Goal: Information Seeking & Learning: Understand process/instructions

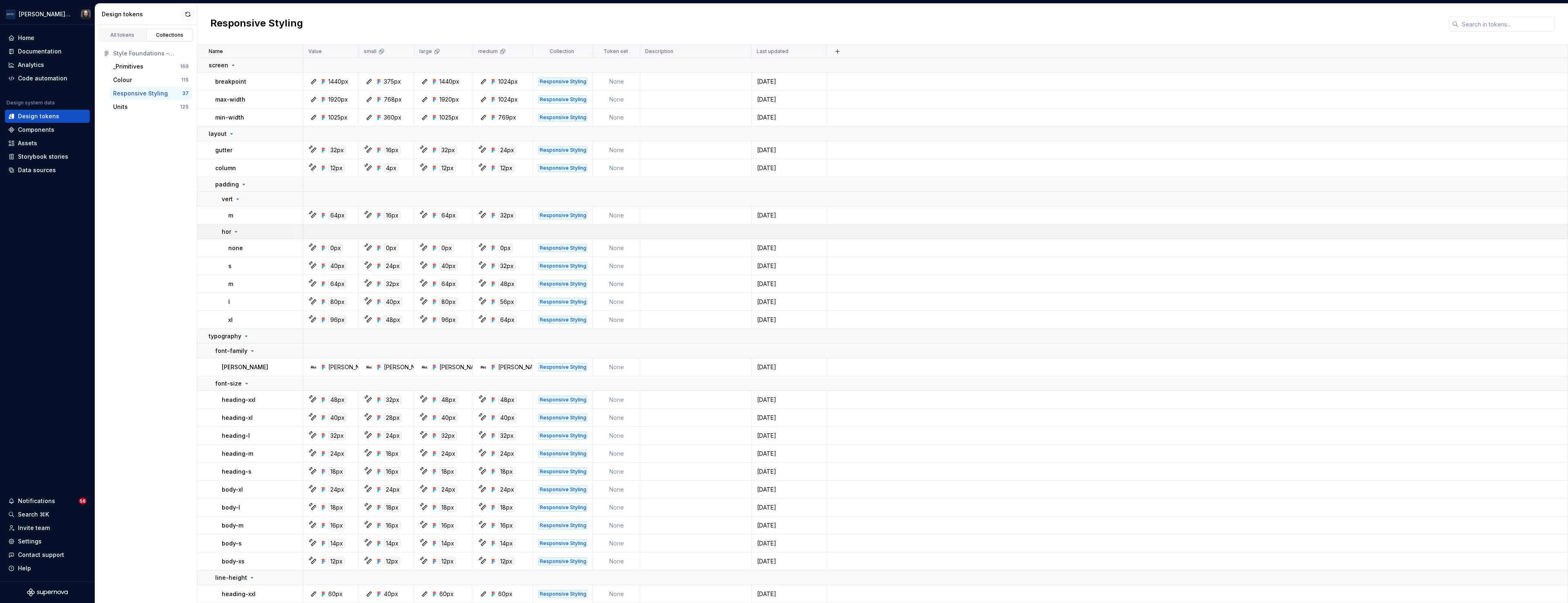
scroll to position [125, 0]
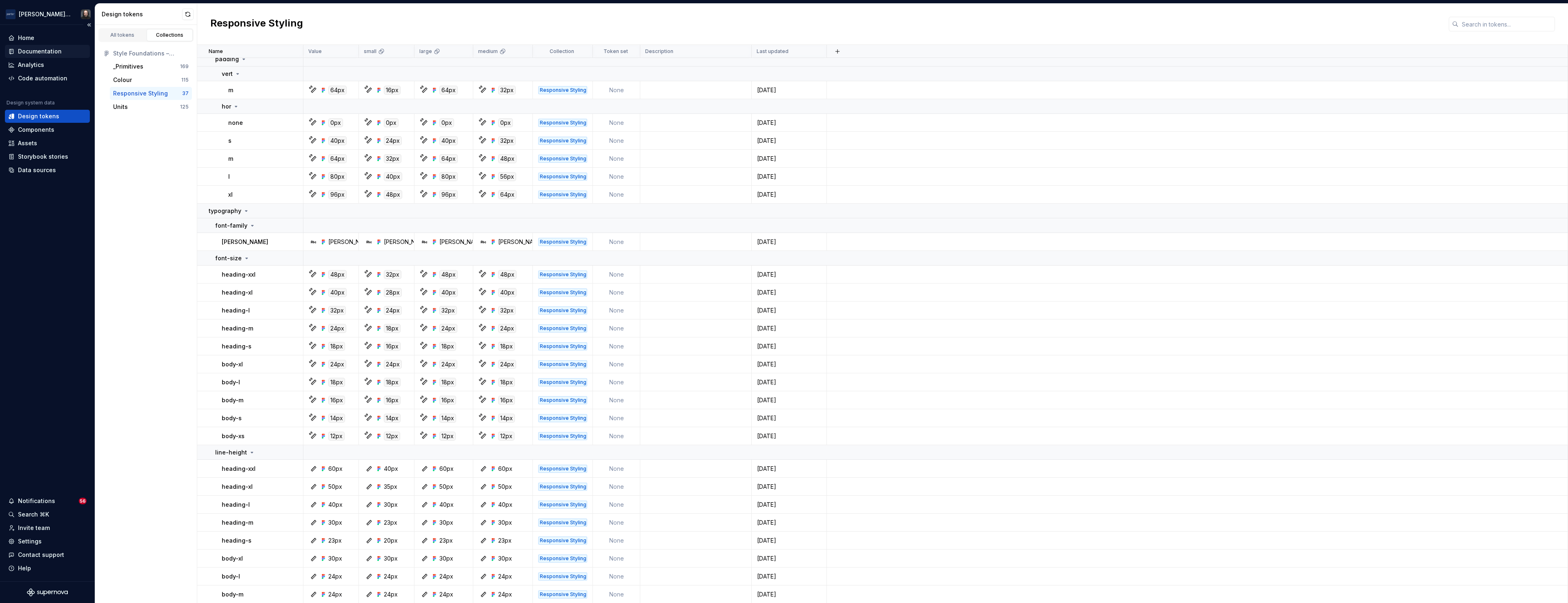
click at [40, 51] on div "Documentation" at bounding box center [40, 51] width 44 height 8
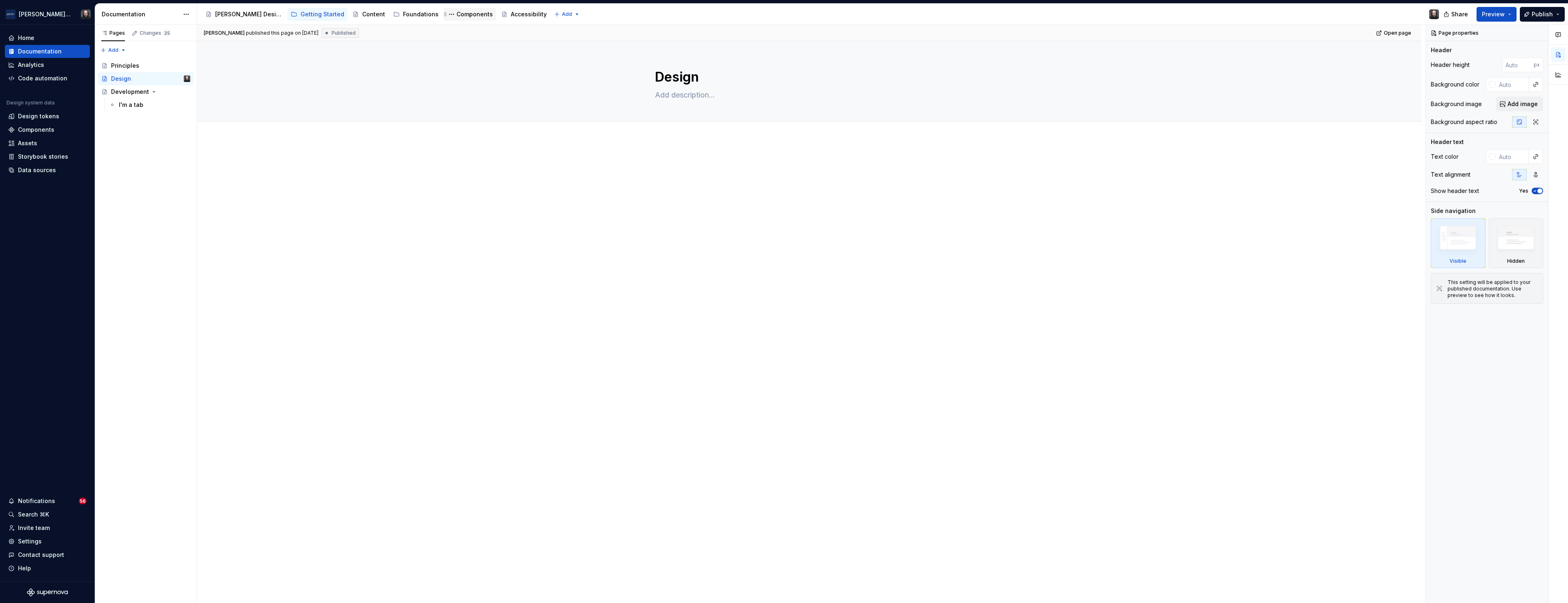
click at [457, 15] on div "Components" at bounding box center [475, 14] width 37 height 8
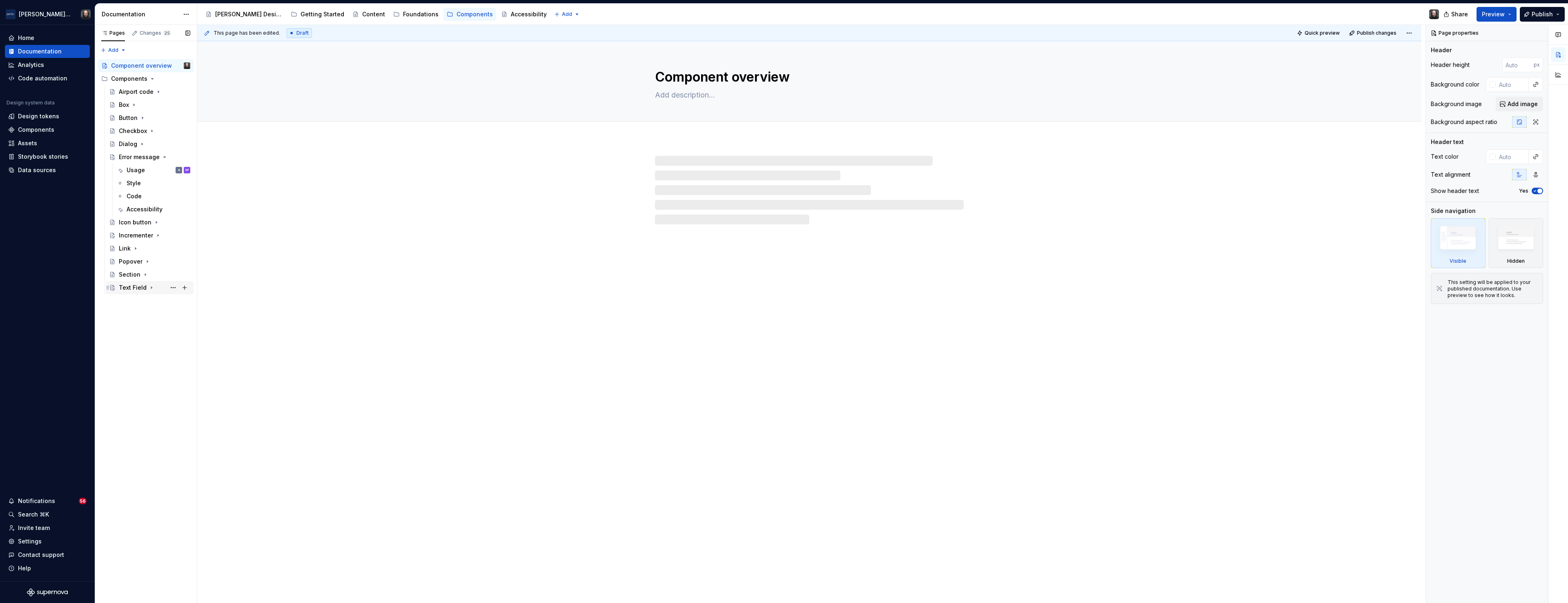
click at [138, 286] on div "Text Field" at bounding box center [133, 287] width 28 height 8
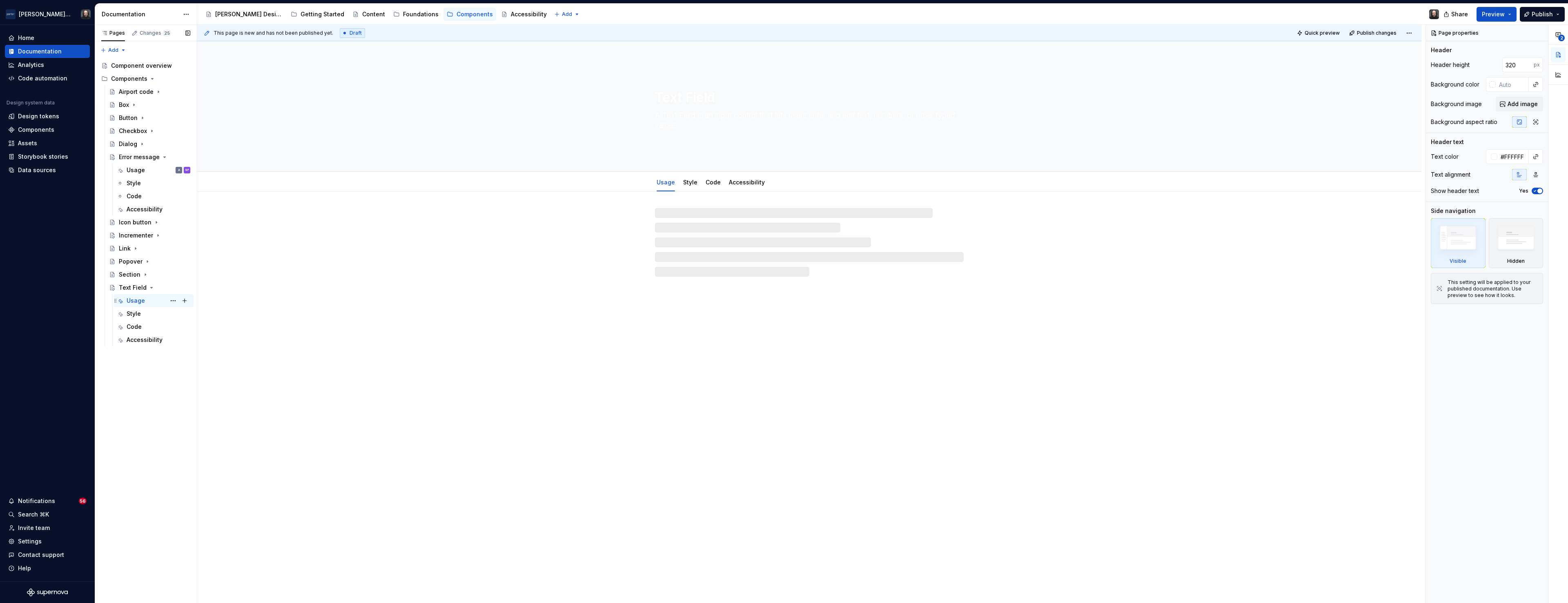
click at [142, 304] on div "Usage" at bounding box center [136, 301] width 18 height 8
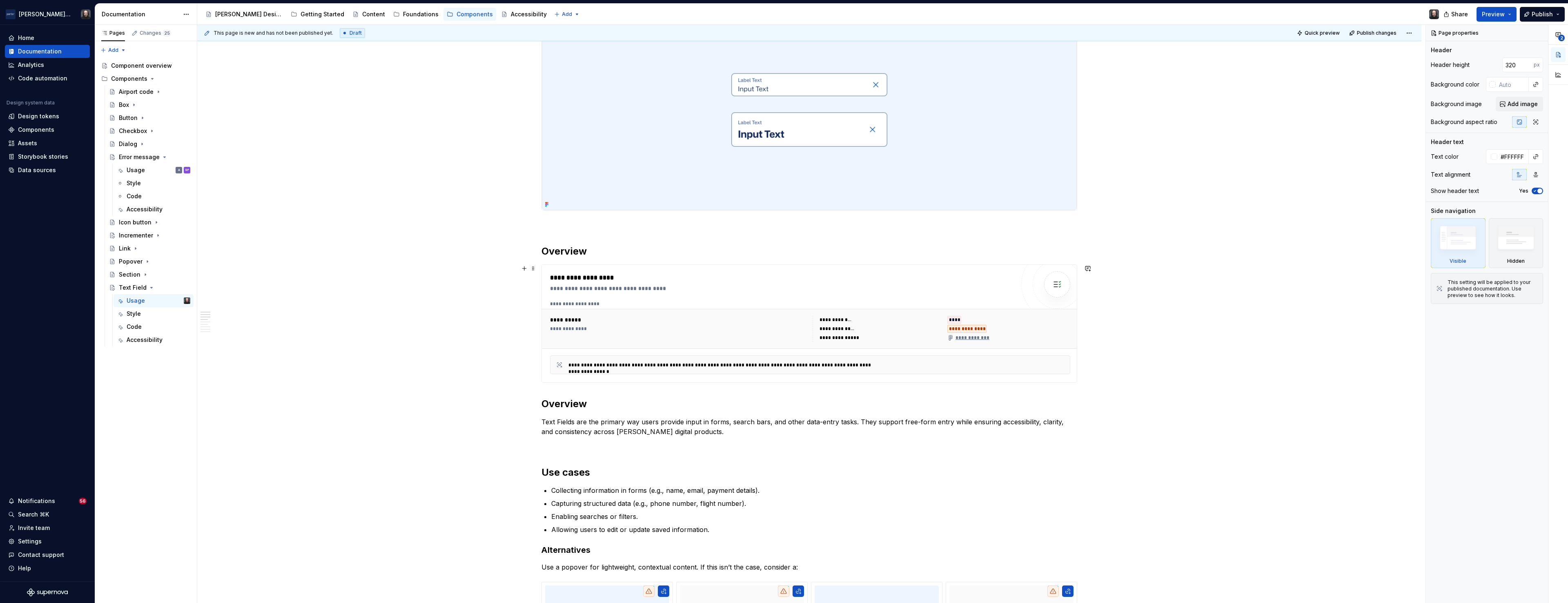
scroll to position [422, 0]
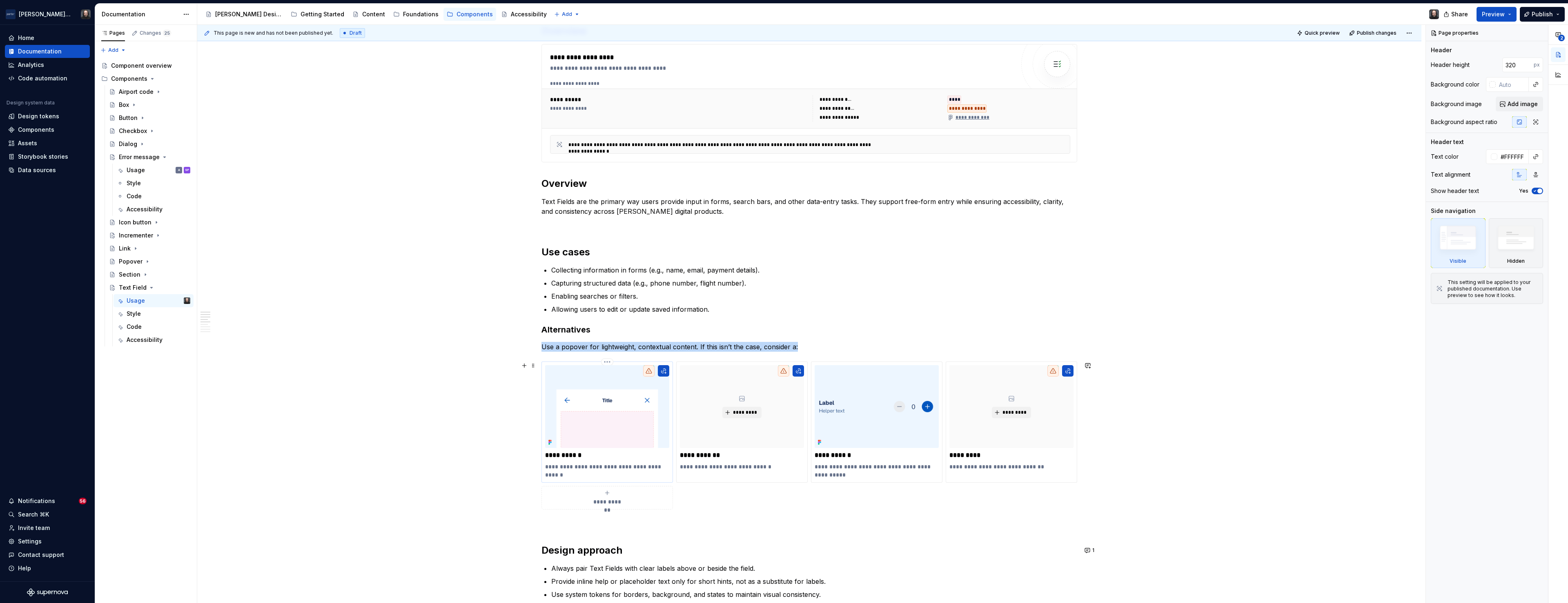
click at [615, 410] on img at bounding box center [607, 406] width 124 height 83
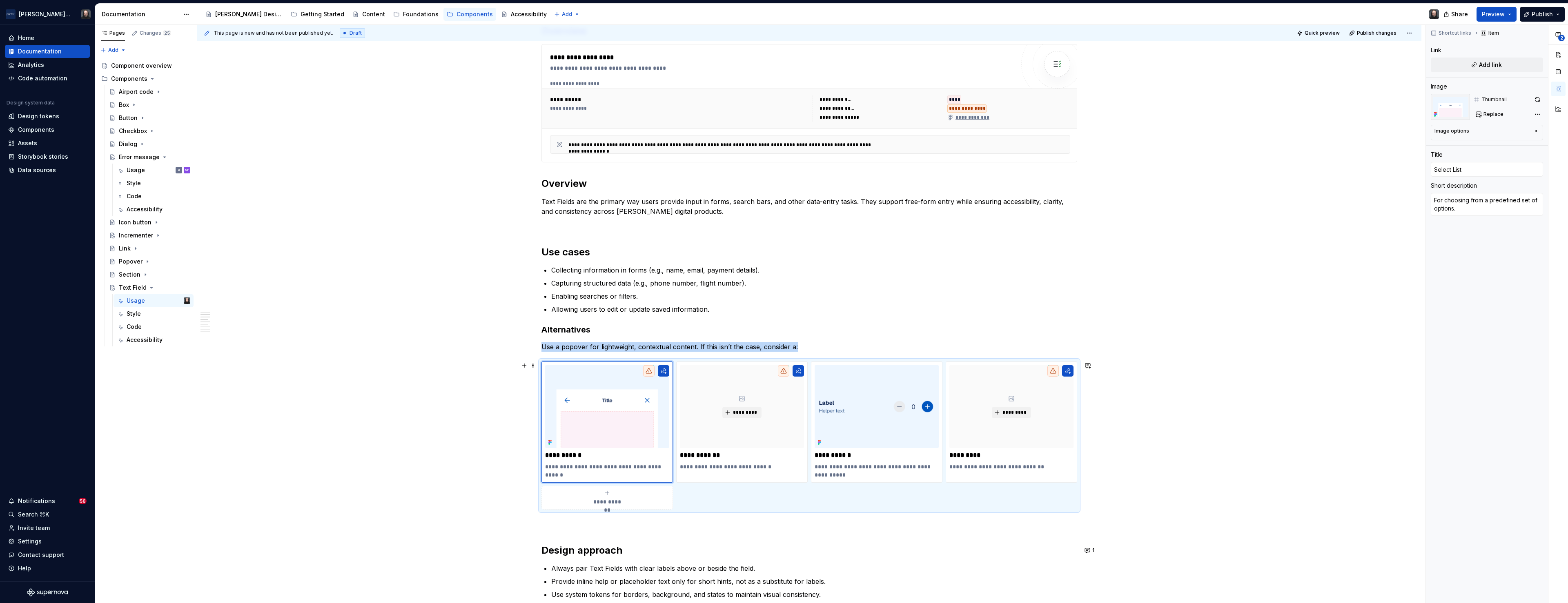
click at [436, 419] on div "**********" at bounding box center [809, 519] width 1224 height 1500
type textarea "*"
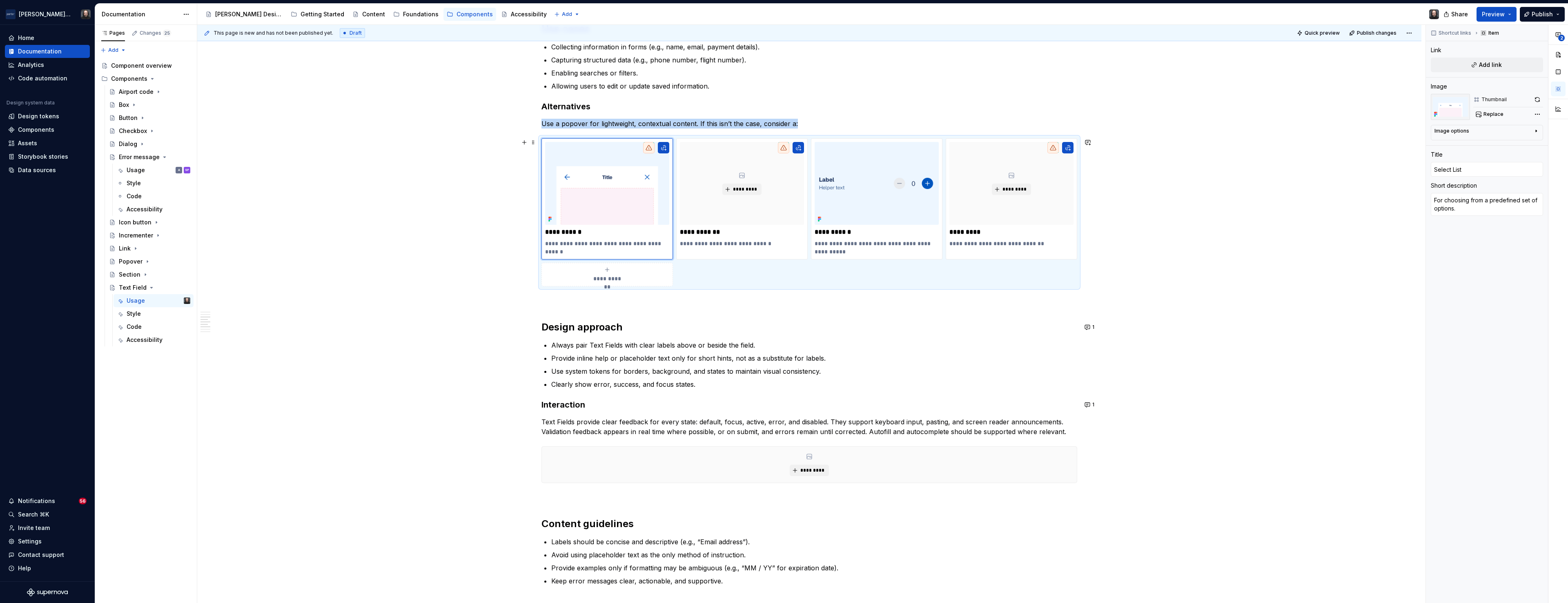
scroll to position [672, 0]
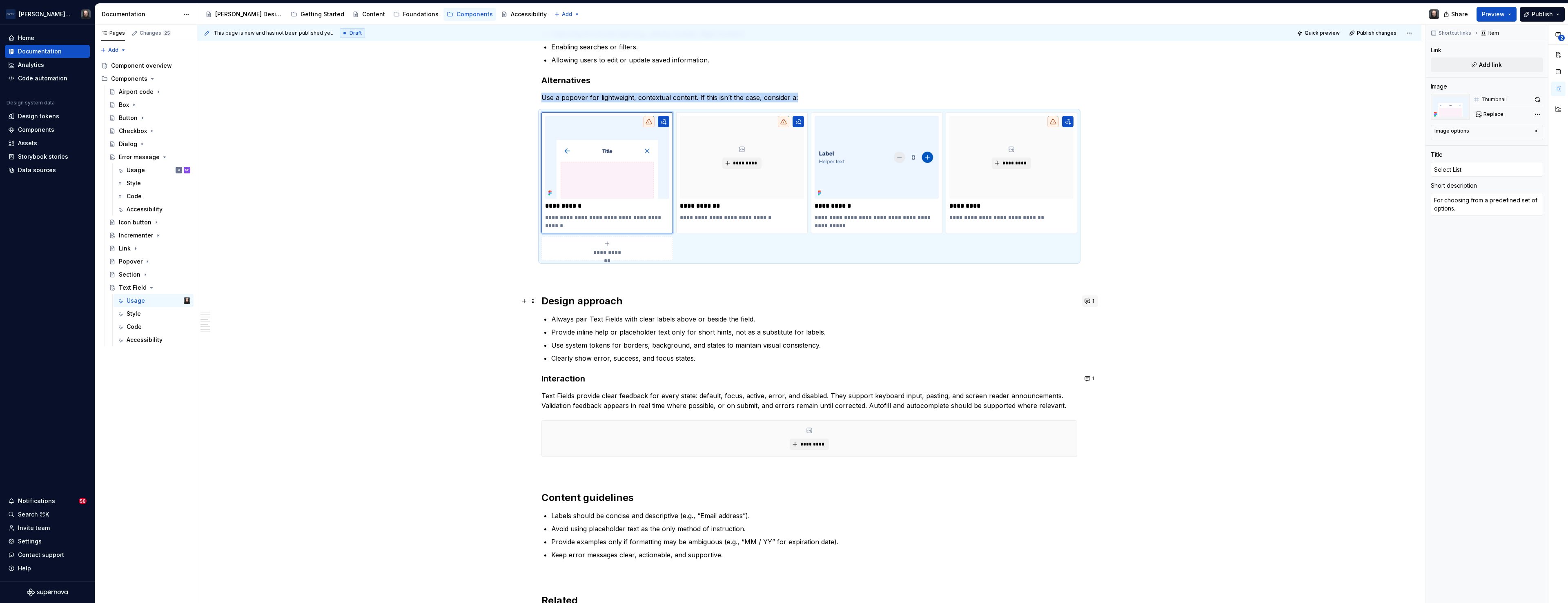
click at [1090, 299] on button "1" at bounding box center [1090, 301] width 16 height 12
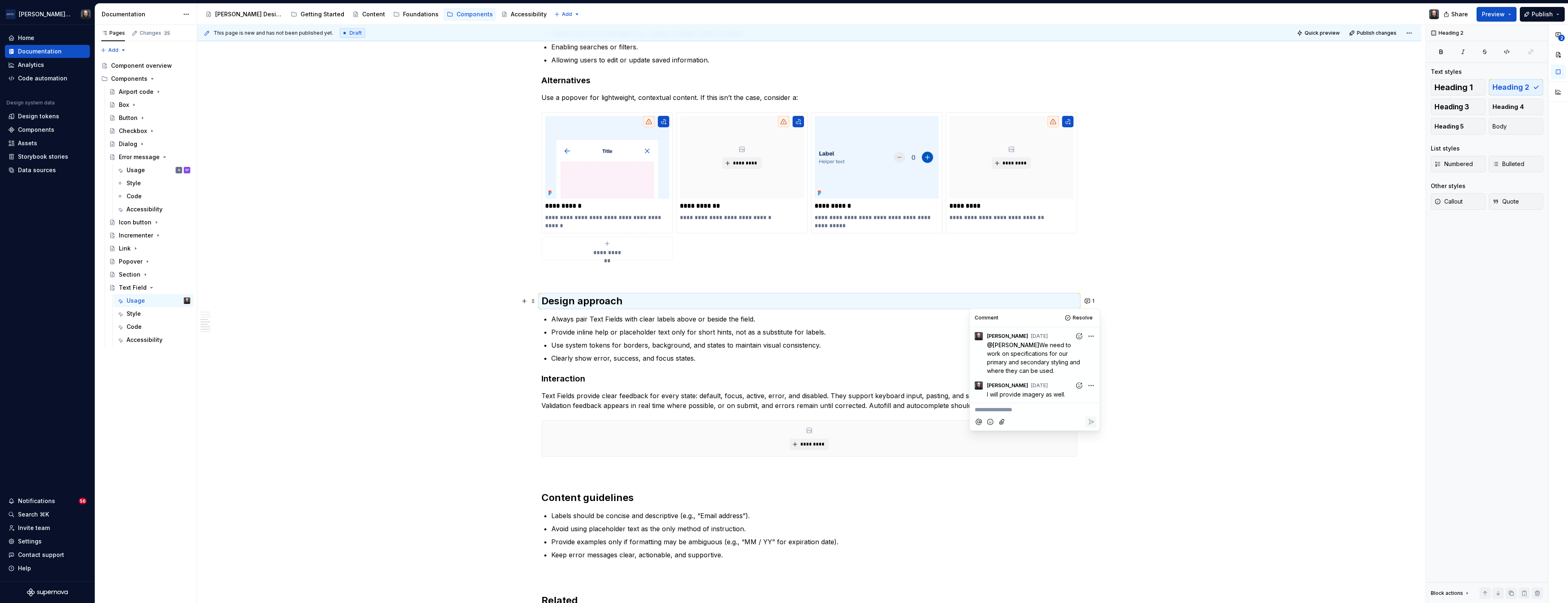
click at [697, 321] on p "Always pair Text Fields with clear labels above or beside the field." at bounding box center [814, 319] width 526 height 10
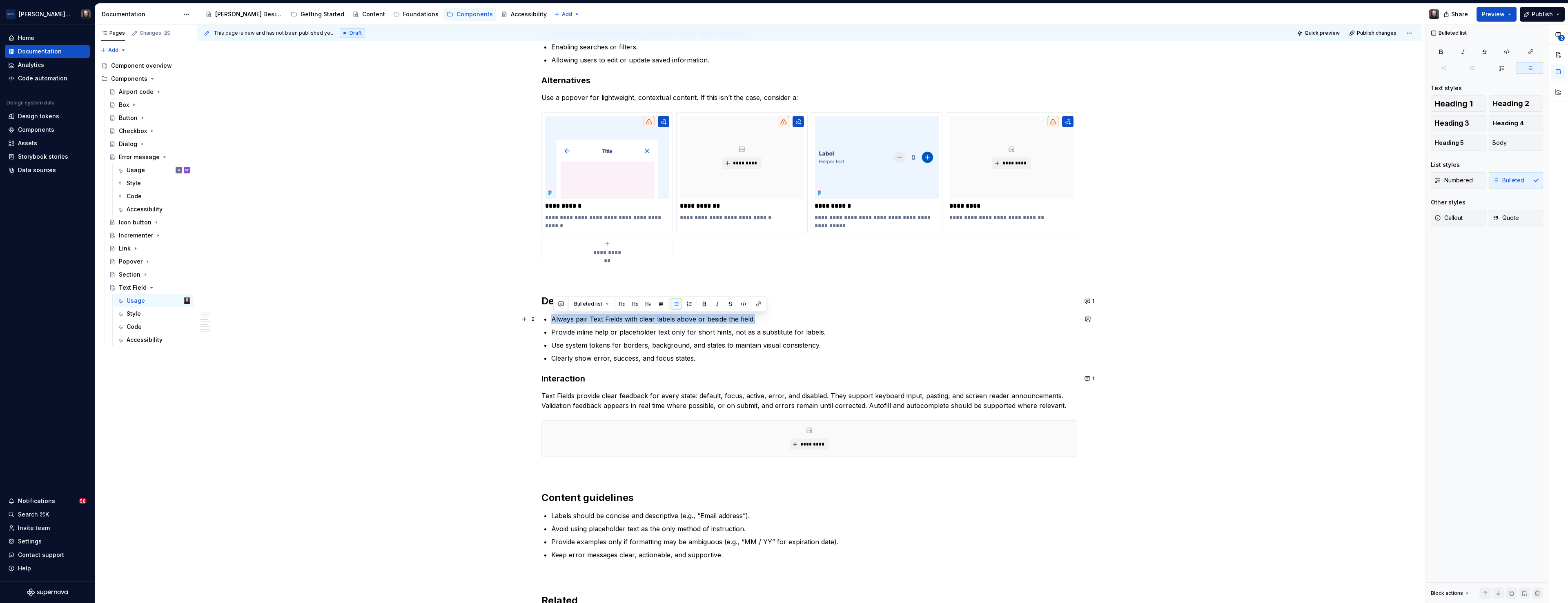
drag, startPoint x: 554, startPoint y: 320, endPoint x: 756, endPoint y: 320, distance: 202.0
click at [756, 320] on p "Always pair Text Fields with clear labels above or beside the field." at bounding box center [814, 319] width 526 height 10
click at [560, 305] on button "button" at bounding box center [561, 304] width 12 height 12
click at [616, 345] on span "Oof. I do not think we ever allow a label to be NOT included with a text field.…" at bounding box center [620, 336] width 119 height 42
click at [569, 355] on span "Oof. I do not think we ever allow a label to be NOT included with a text field.…" at bounding box center [620, 336] width 119 height 42
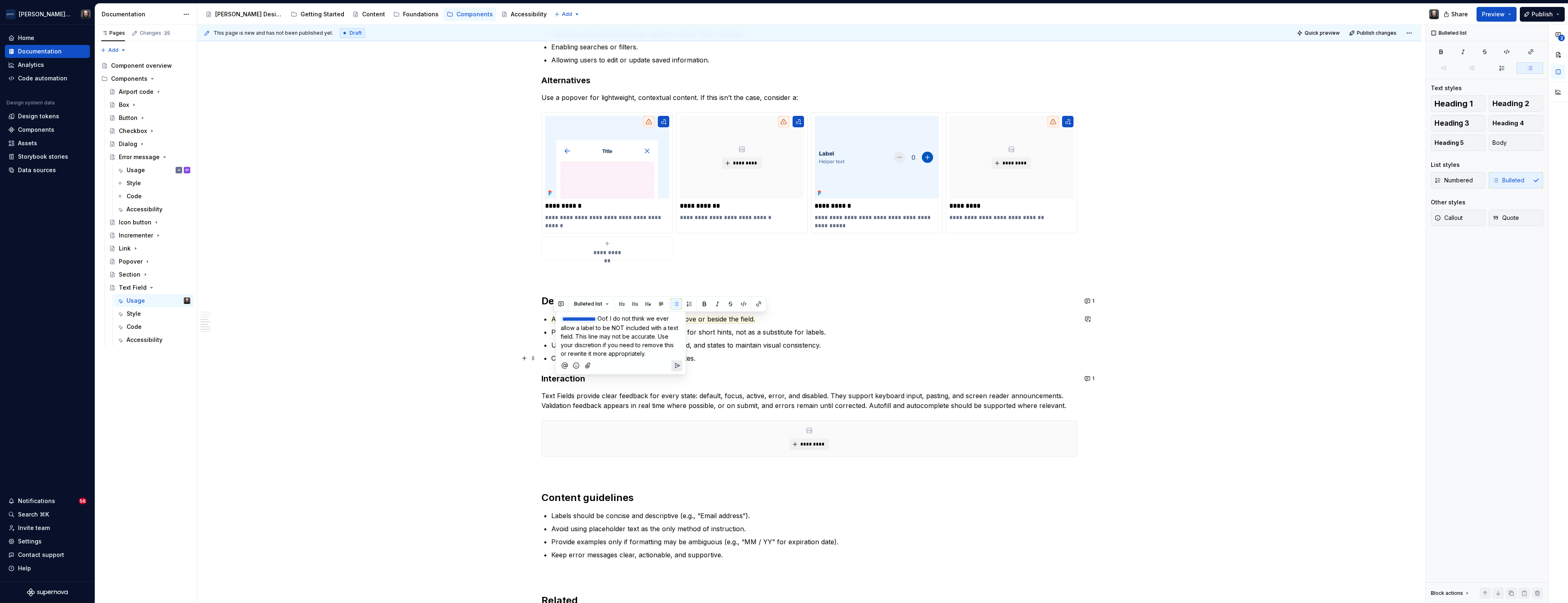
click at [653, 354] on p "**********" at bounding box center [620, 336] width 120 height 44
click at [676, 364] on icon "Send" at bounding box center [677, 365] width 8 height 8
click at [401, 279] on div "**********" at bounding box center [809, 270] width 1224 height 1500
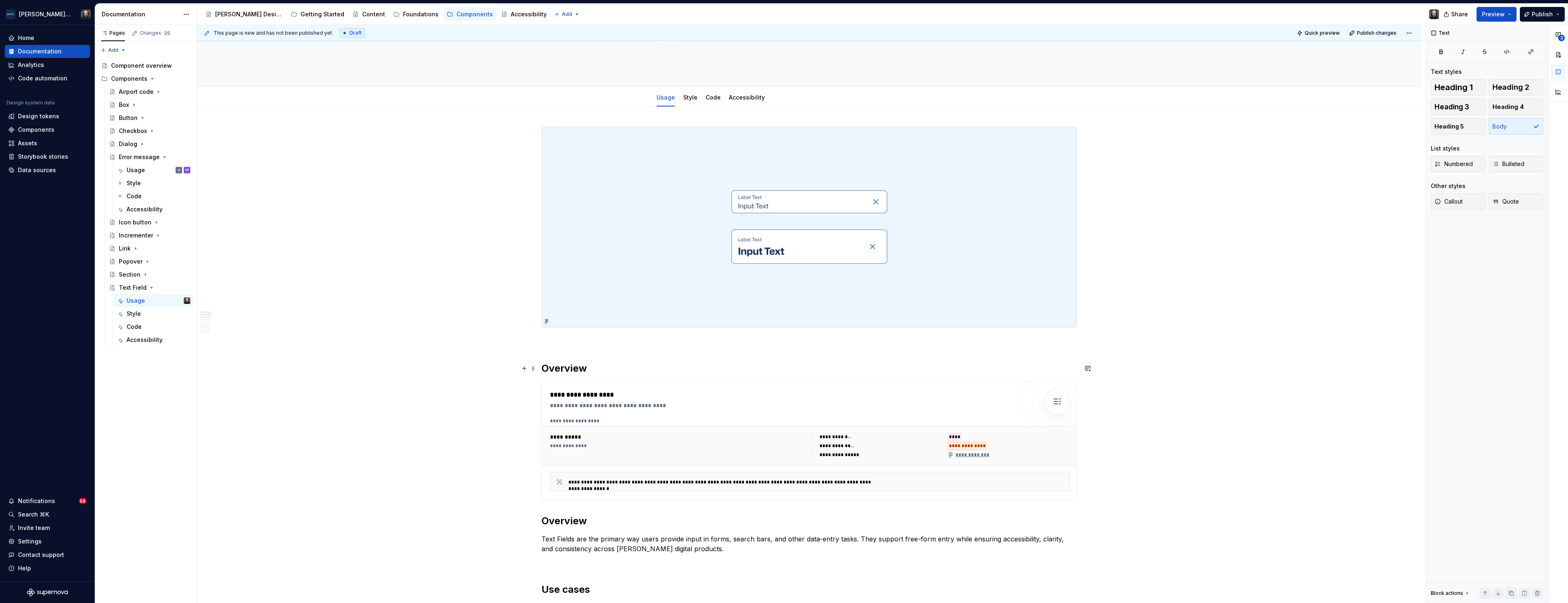
scroll to position [0, 0]
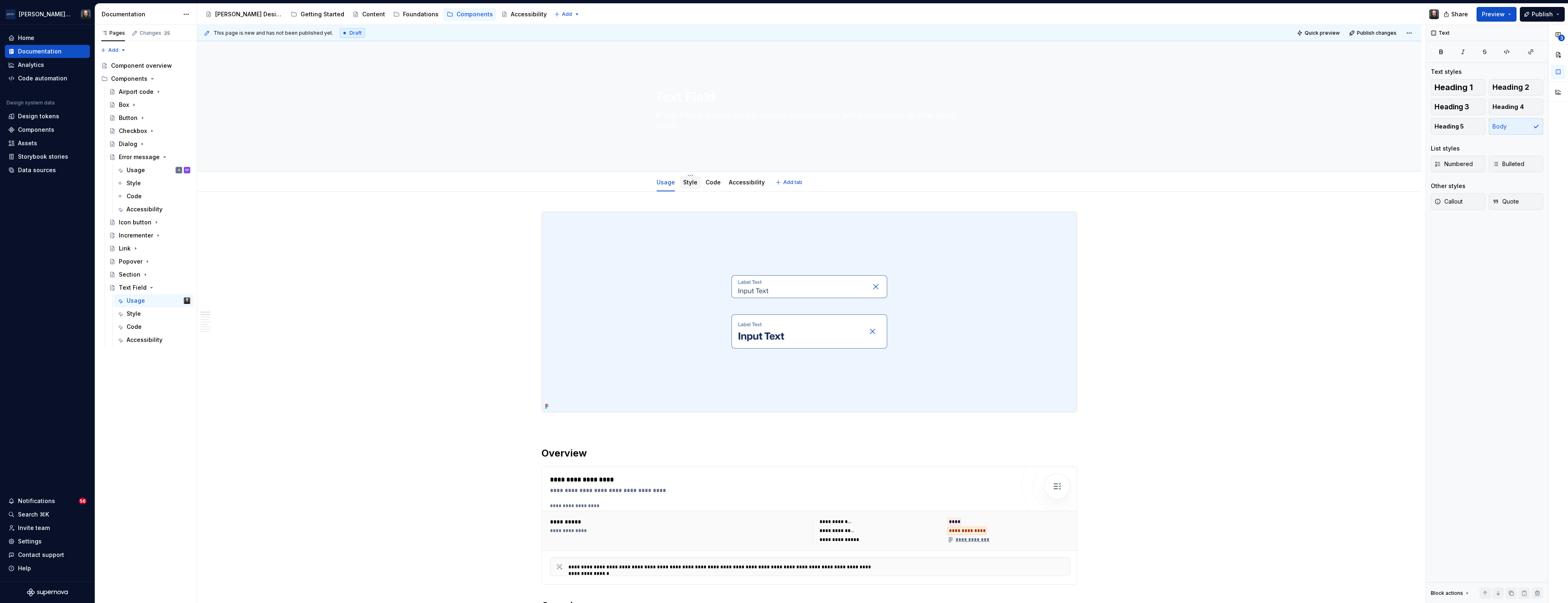
click at [696, 183] on link "Style" at bounding box center [690, 182] width 14 height 7
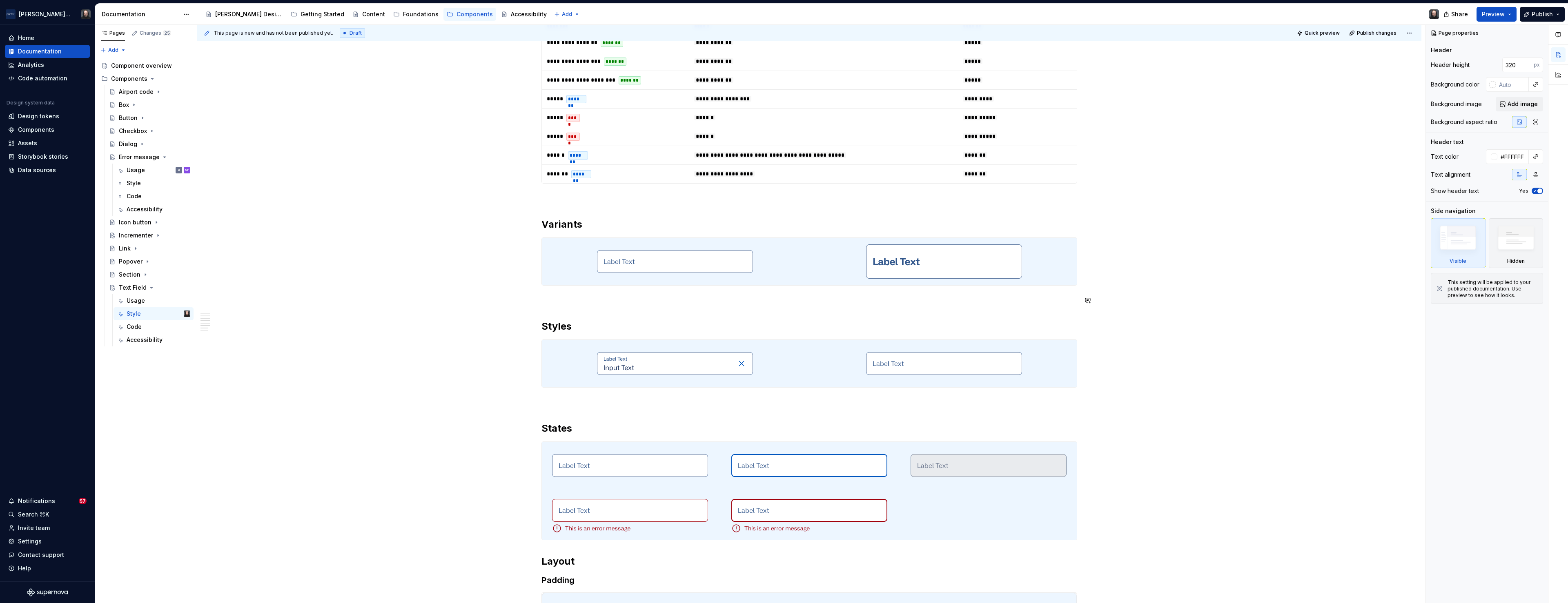
scroll to position [938, 0]
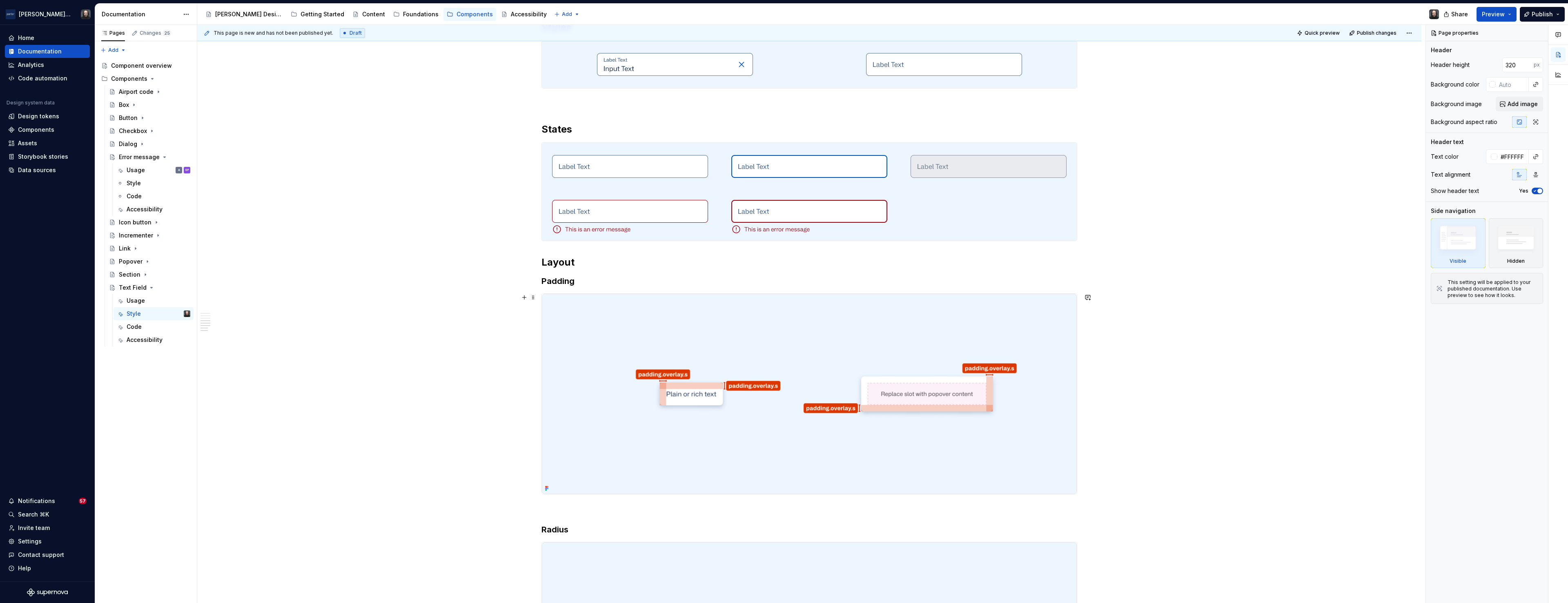
click at [917, 322] on img at bounding box center [809, 394] width 535 height 200
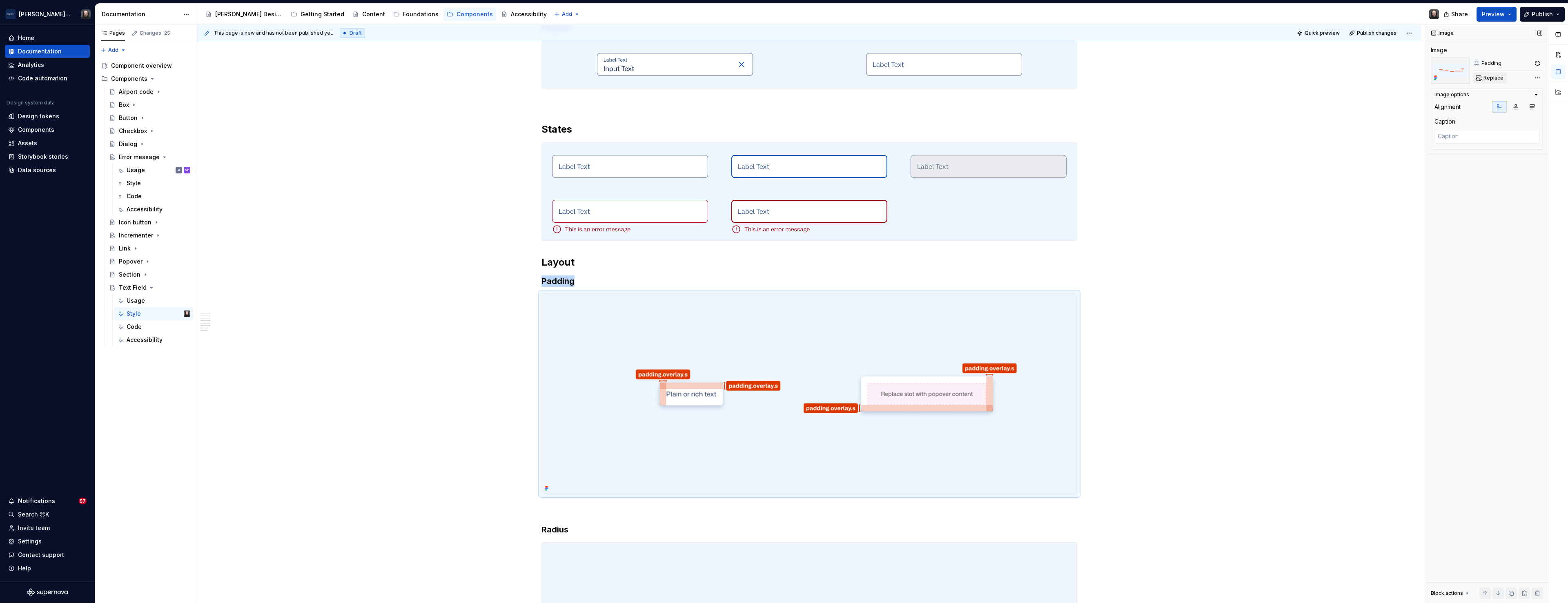
click at [1491, 78] on span "Replace" at bounding box center [1493, 78] width 20 height 7
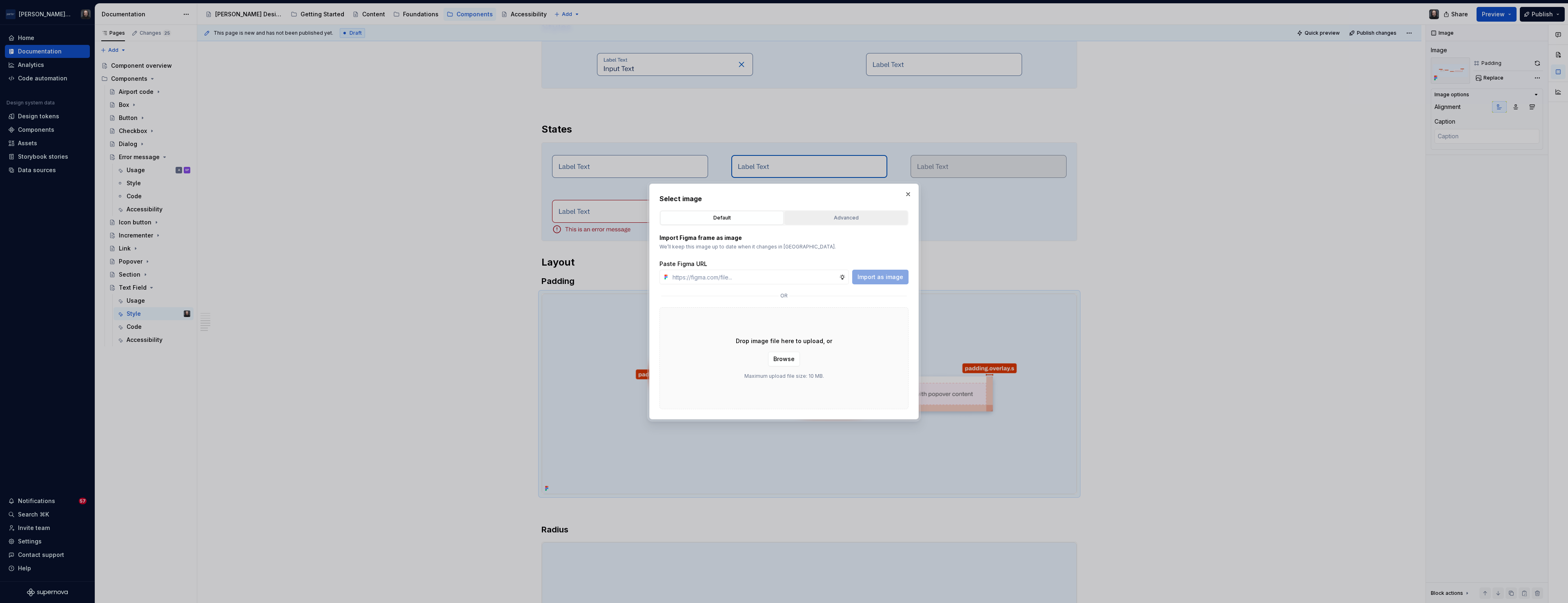
click at [852, 215] on div "Advanced" at bounding box center [845, 218] width 117 height 8
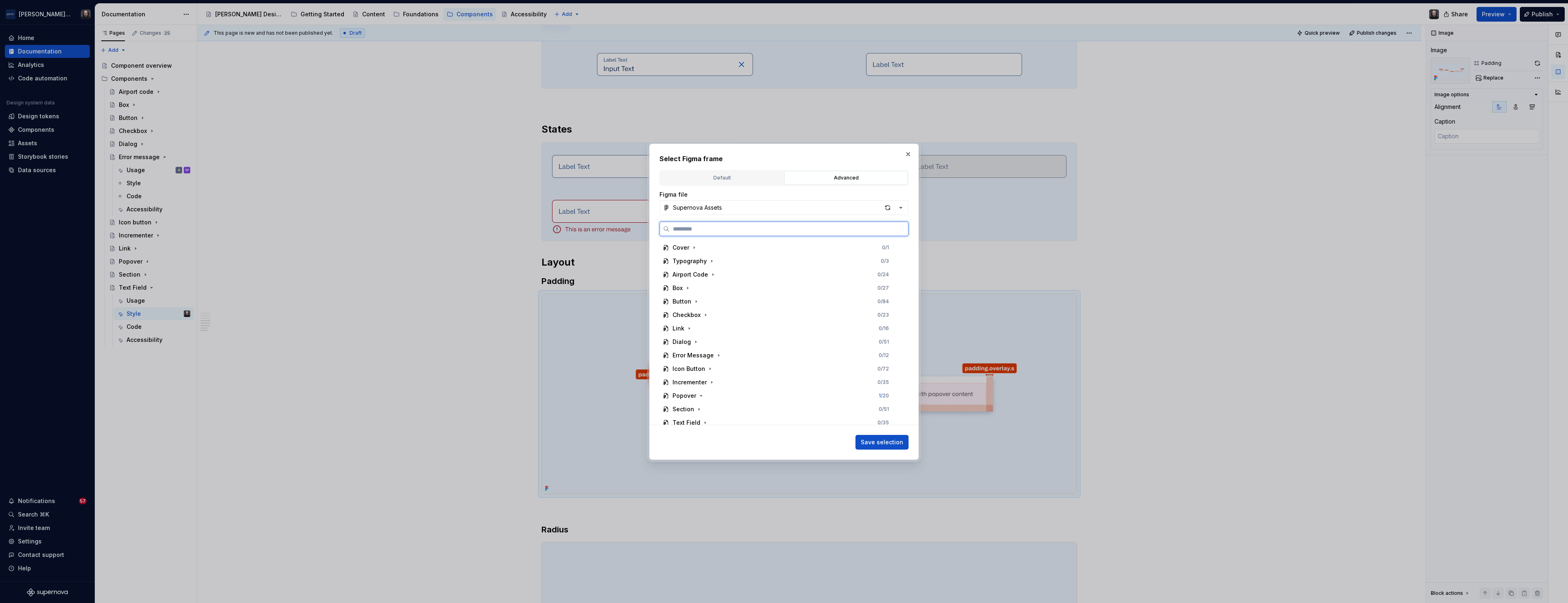
scroll to position [32, 0]
click at [704, 389] on icon "button" at bounding box center [705, 391] width 7 height 7
click at [756, 349] on div "Padding 0 / 9" at bounding box center [785, 350] width 235 height 13
click at [897, 441] on span "Save selection" at bounding box center [882, 442] width 43 height 8
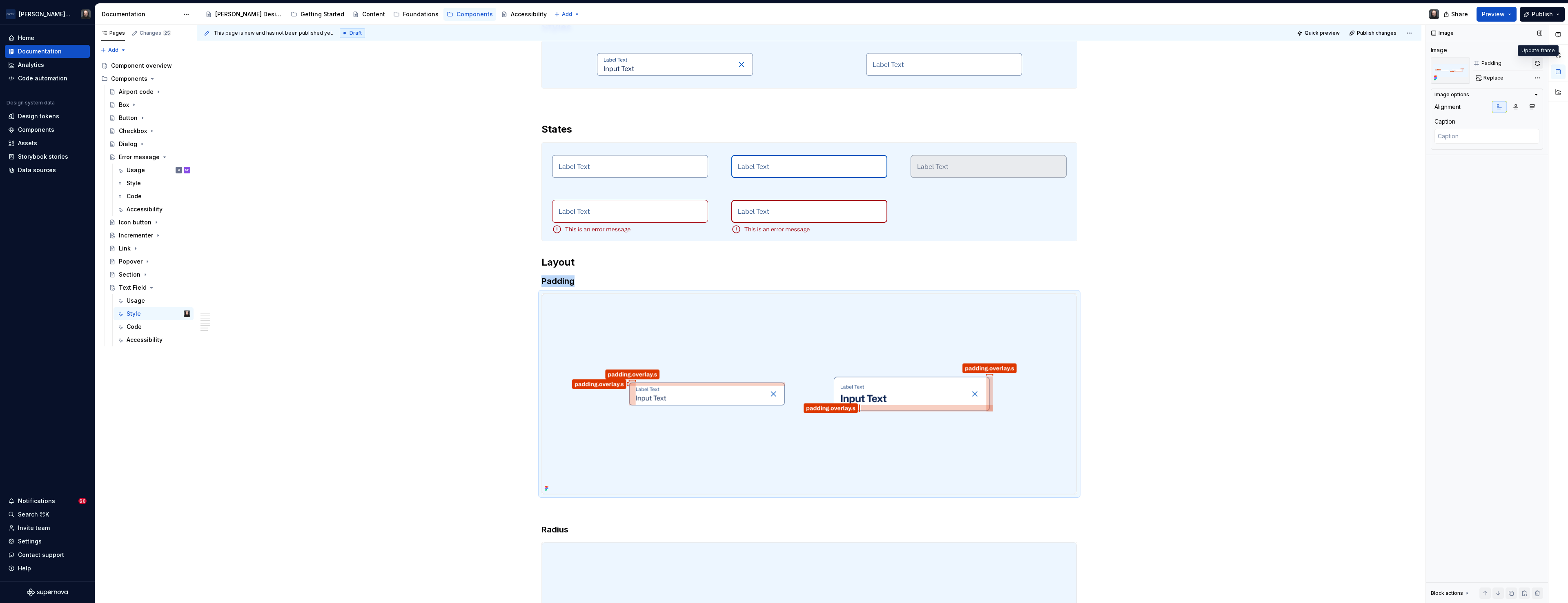
click at [1539, 62] on button "button" at bounding box center [1537, 63] width 12 height 12
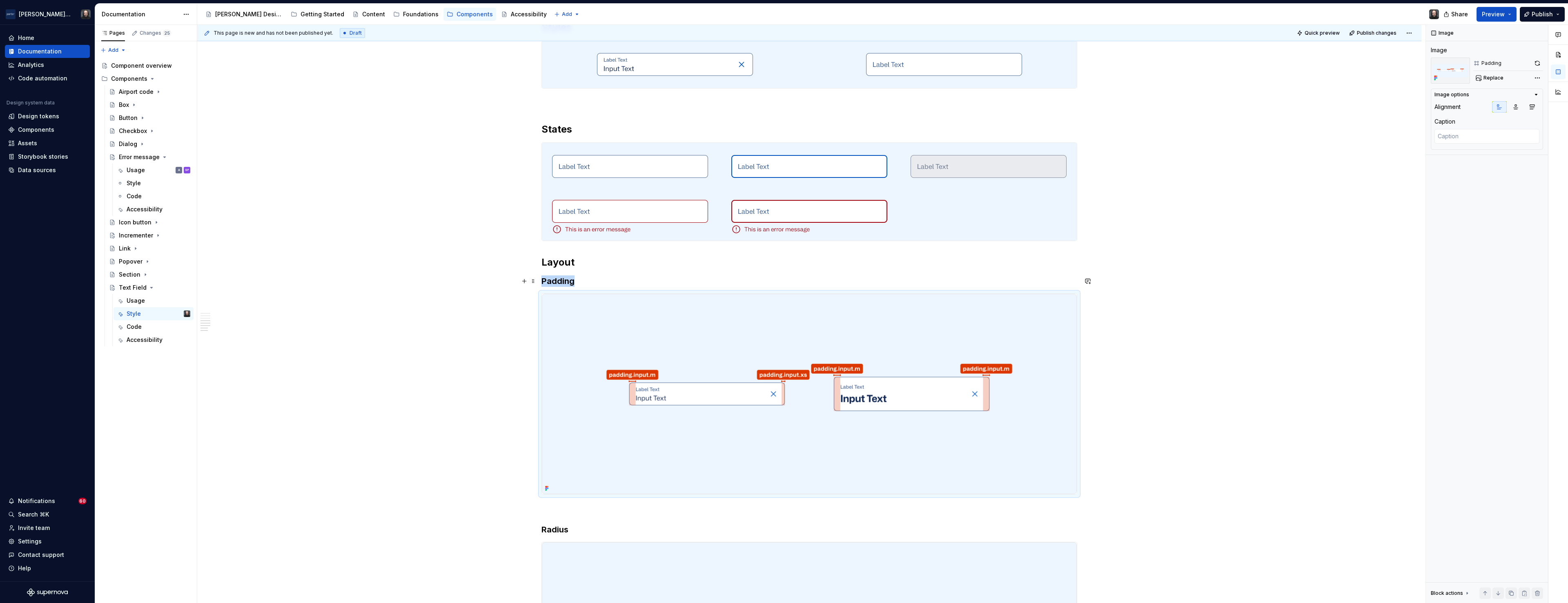
type textarea "*"
drag, startPoint x: 576, startPoint y: 281, endPoint x: 544, endPoint y: 281, distance: 32.0
click at [544, 281] on h3 "Padding" at bounding box center [810, 281] width 536 height 12
click at [1195, 347] on div "**********" at bounding box center [809, 104] width 1224 height 1700
click at [923, 332] on img at bounding box center [809, 394] width 535 height 200
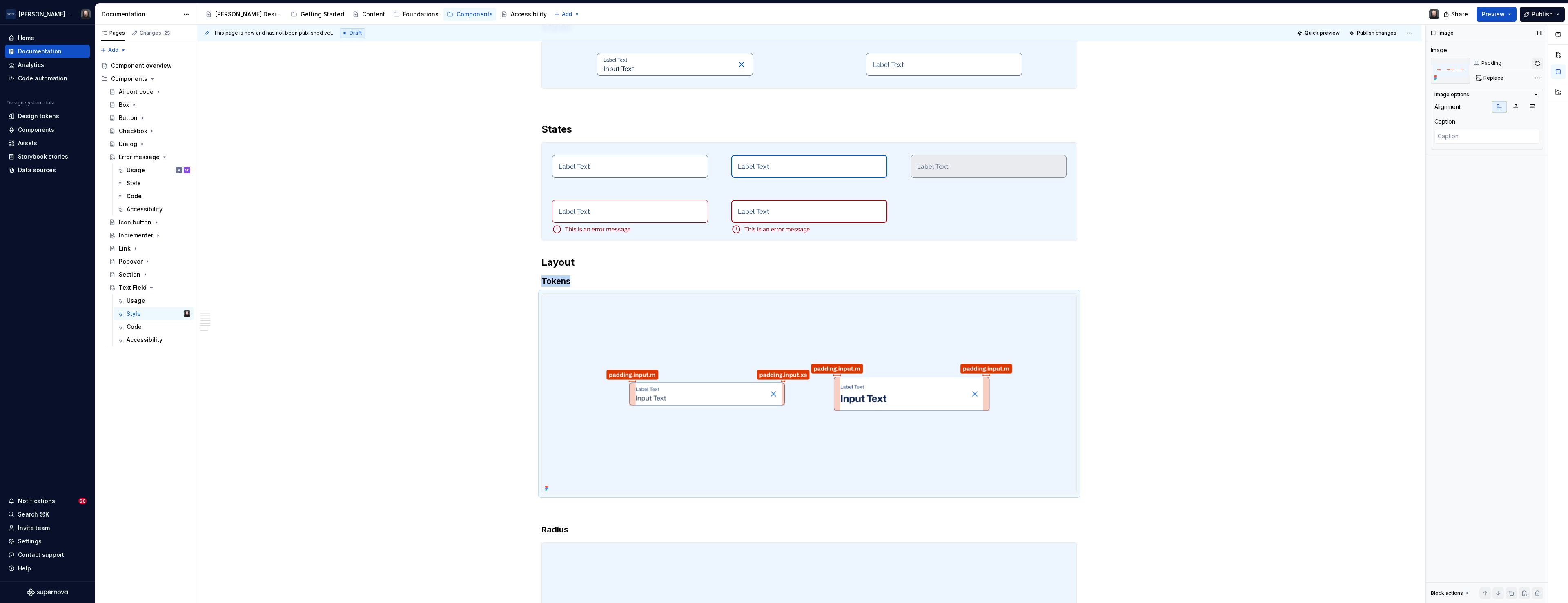
click at [1536, 64] on button "button" at bounding box center [1537, 63] width 12 height 12
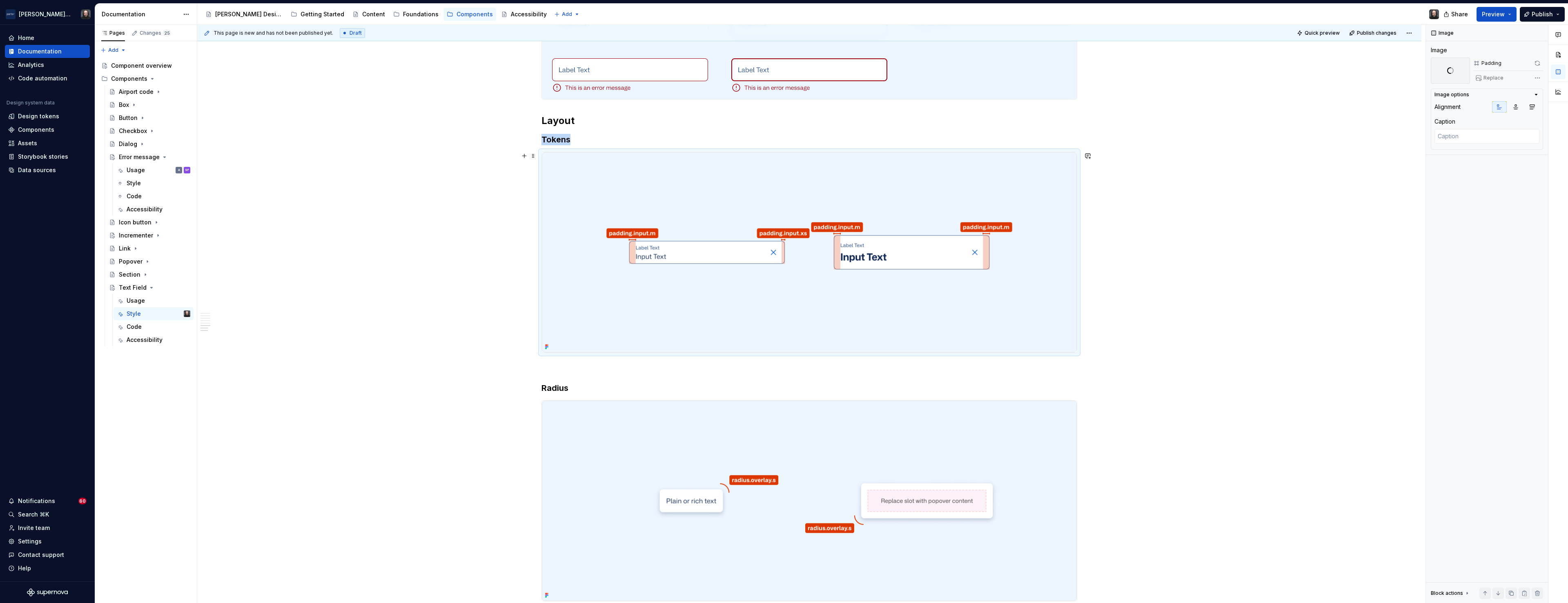
scroll to position [1174, 0]
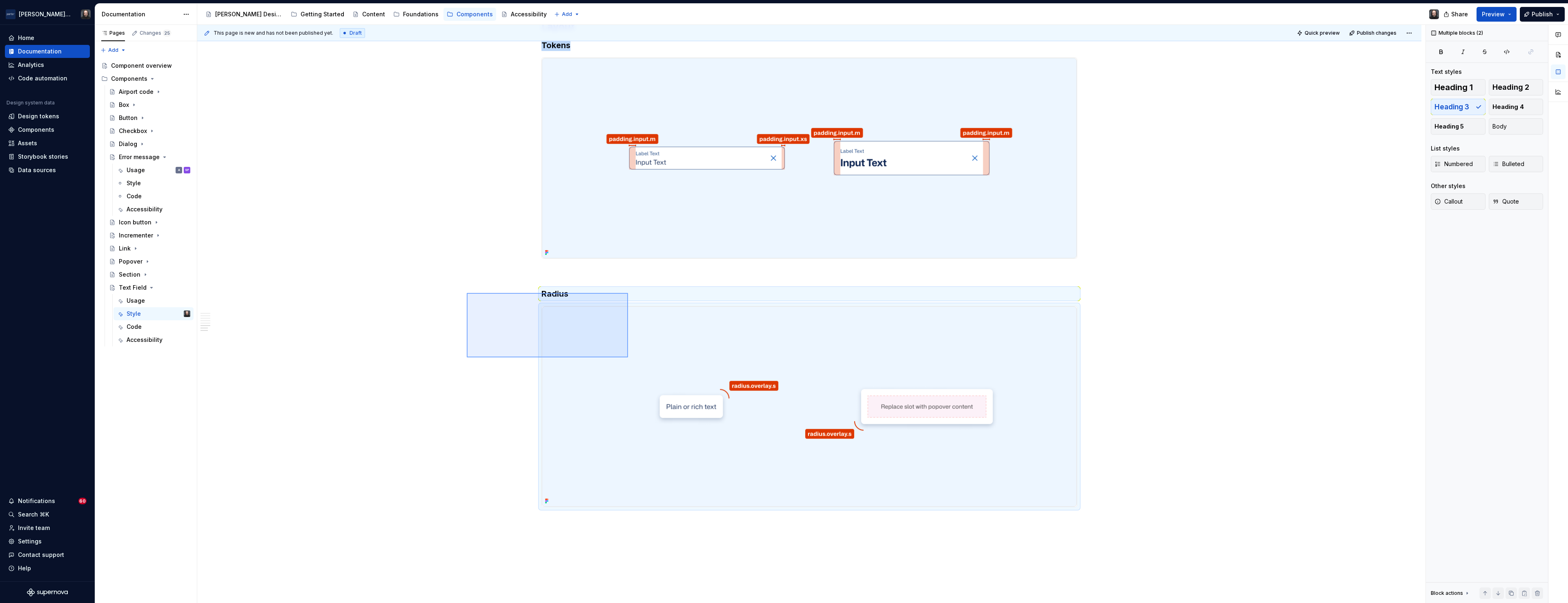
drag, startPoint x: 628, startPoint y: 358, endPoint x: 702, endPoint y: 405, distance: 87.7
click at [702, 405] on div "**********" at bounding box center [811, 314] width 1228 height 579
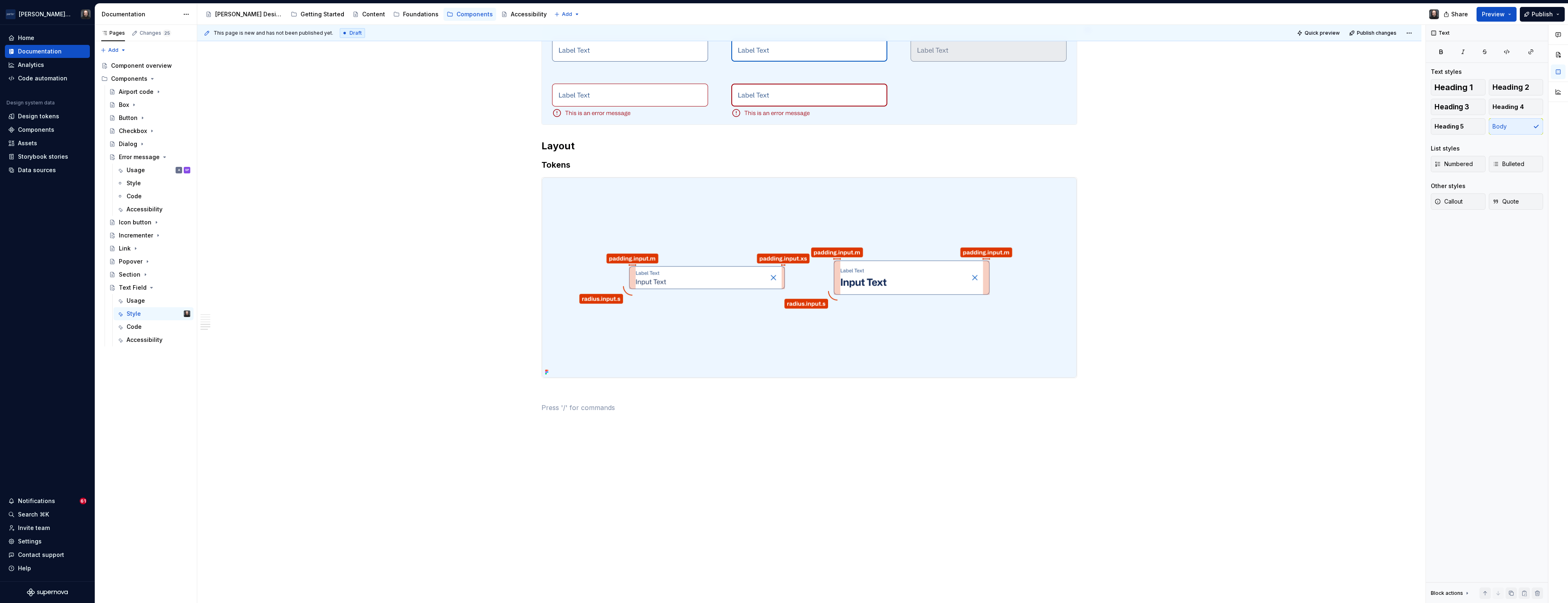
scroll to position [1015, 0]
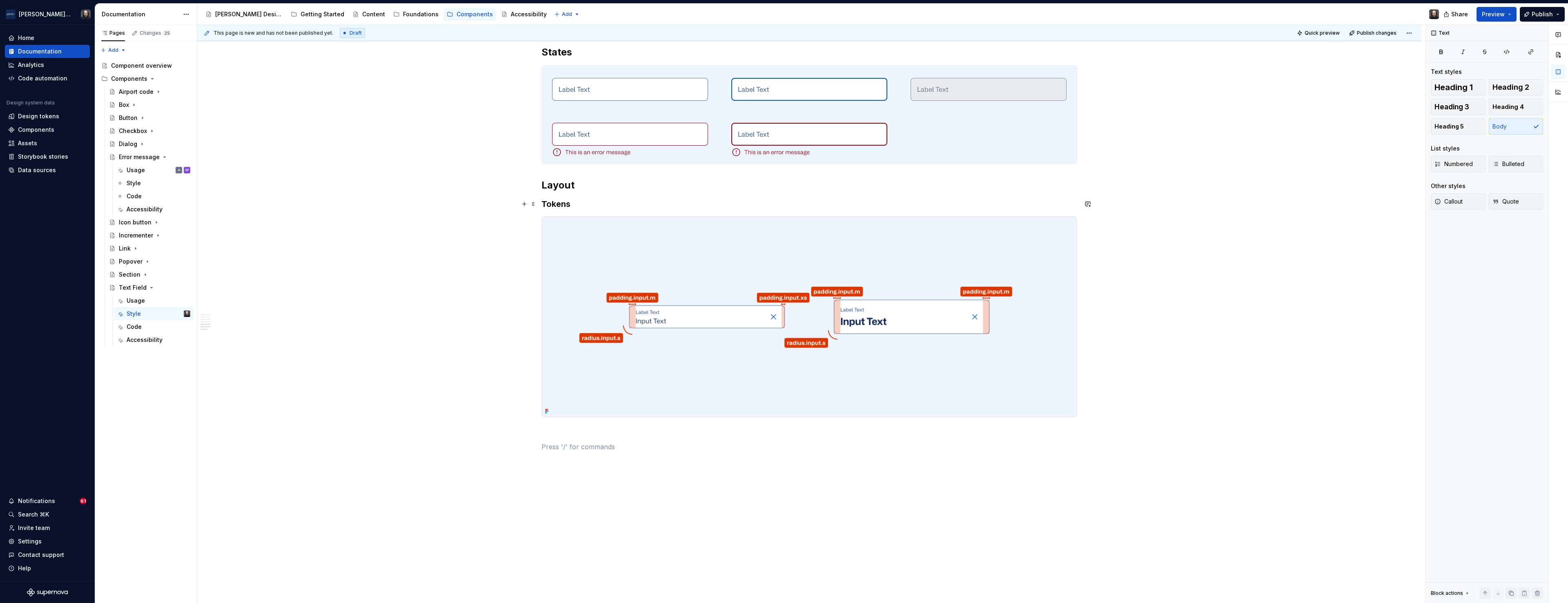
click at [557, 204] on h3 "Tokens" at bounding box center [810, 204] width 536 height 12
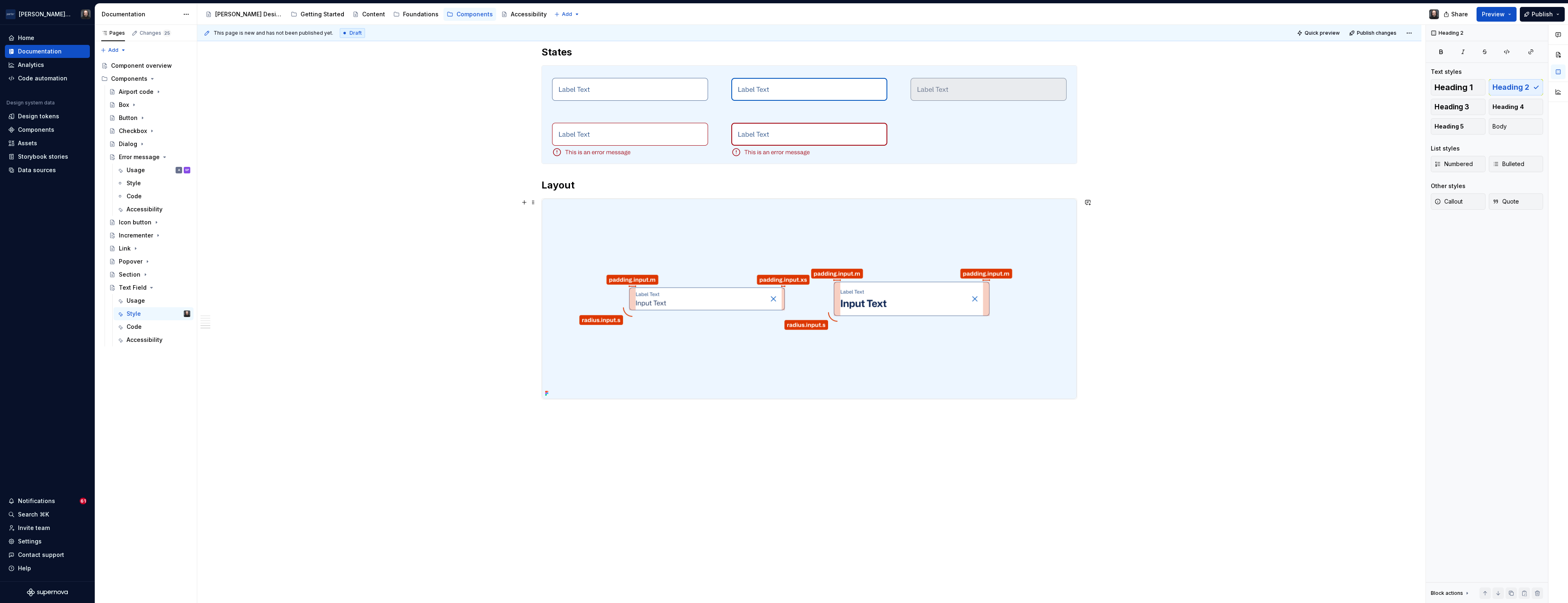
click at [652, 371] on img at bounding box center [809, 299] width 535 height 200
copy h2 "Layout"
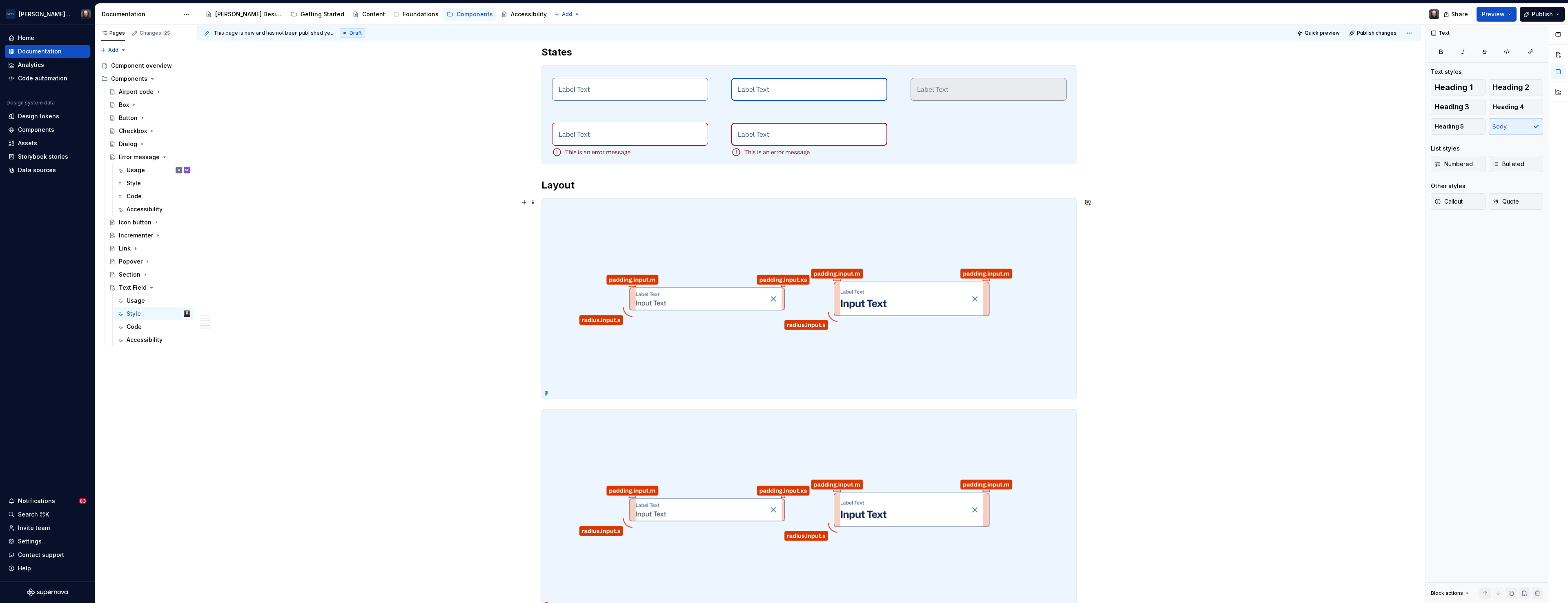
scroll to position [1135, 0]
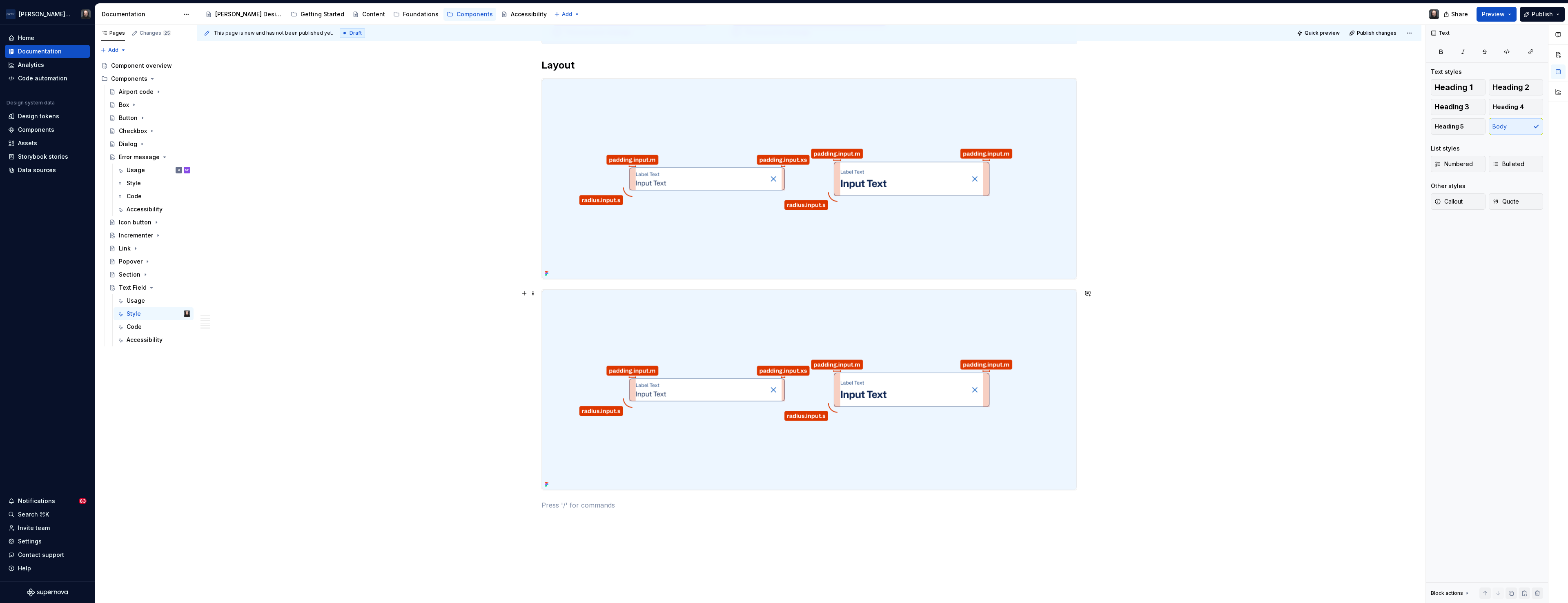
drag, startPoint x: 979, startPoint y: 340, endPoint x: 1039, endPoint y: 315, distance: 65.0
click at [979, 340] on img at bounding box center [809, 389] width 535 height 200
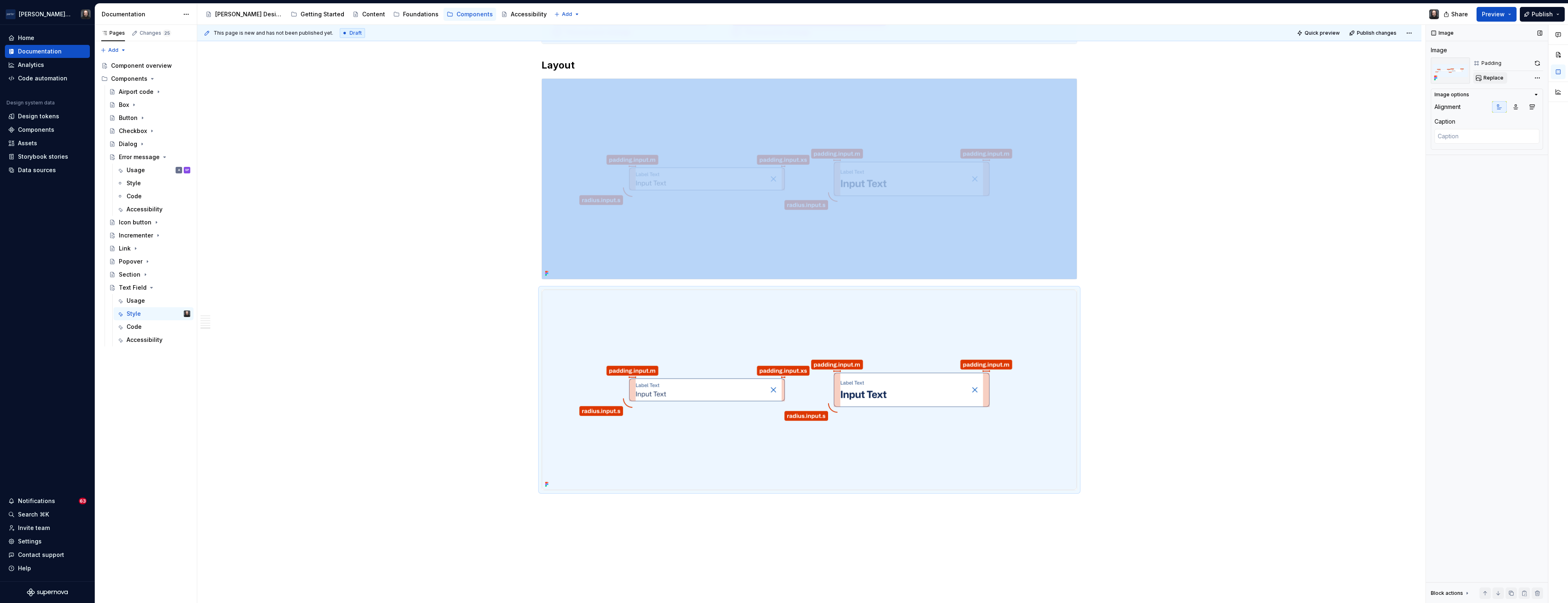
click at [1500, 78] on span "Replace" at bounding box center [1493, 78] width 20 height 7
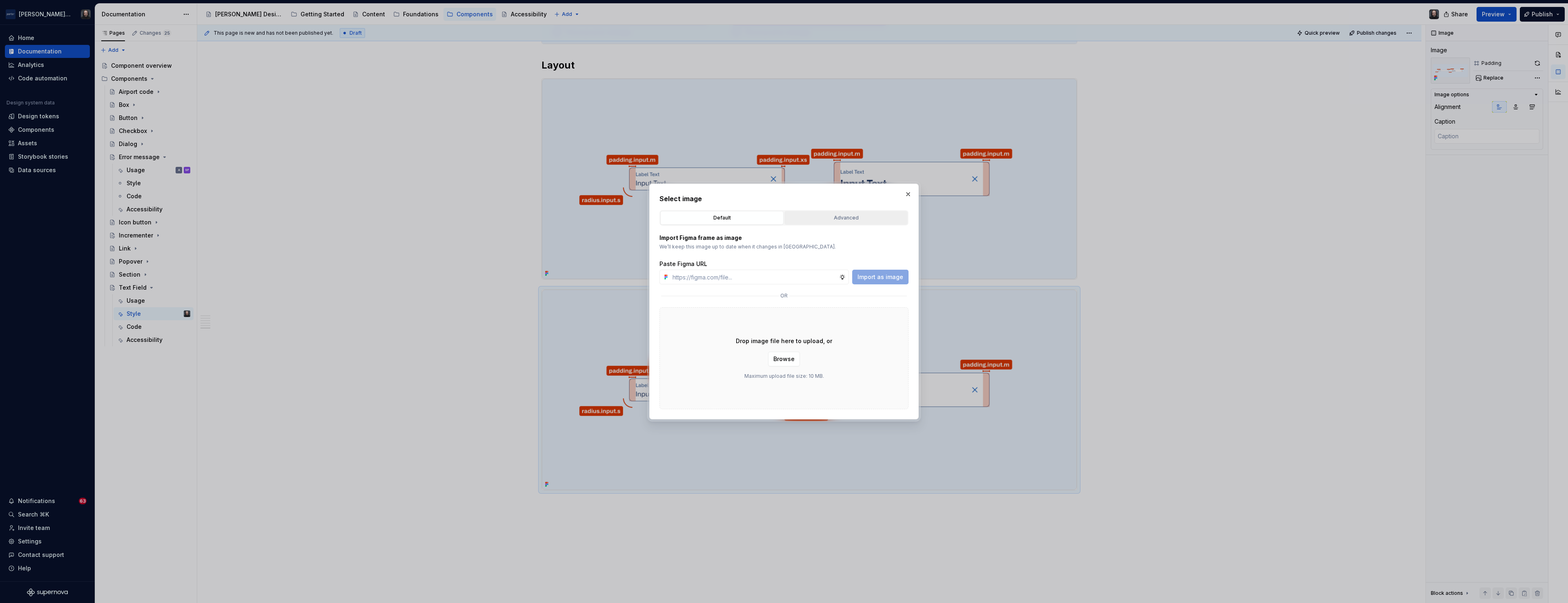
click at [864, 217] on div "Advanced" at bounding box center [845, 218] width 117 height 8
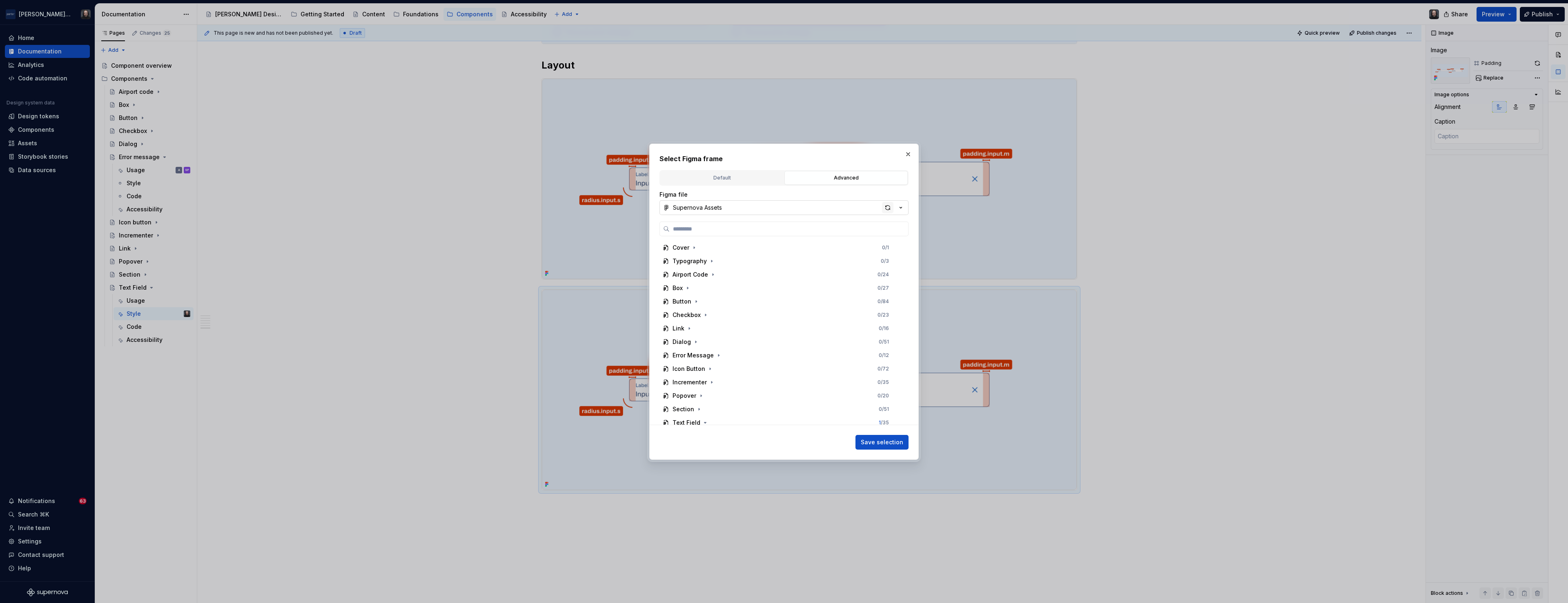
click at [889, 209] on div "button" at bounding box center [887, 207] width 12 height 12
click at [704, 391] on icon "button" at bounding box center [705, 391] width 2 height 1
click at [716, 339] on div "Border 0 / 14" at bounding box center [785, 336] width 235 height 13
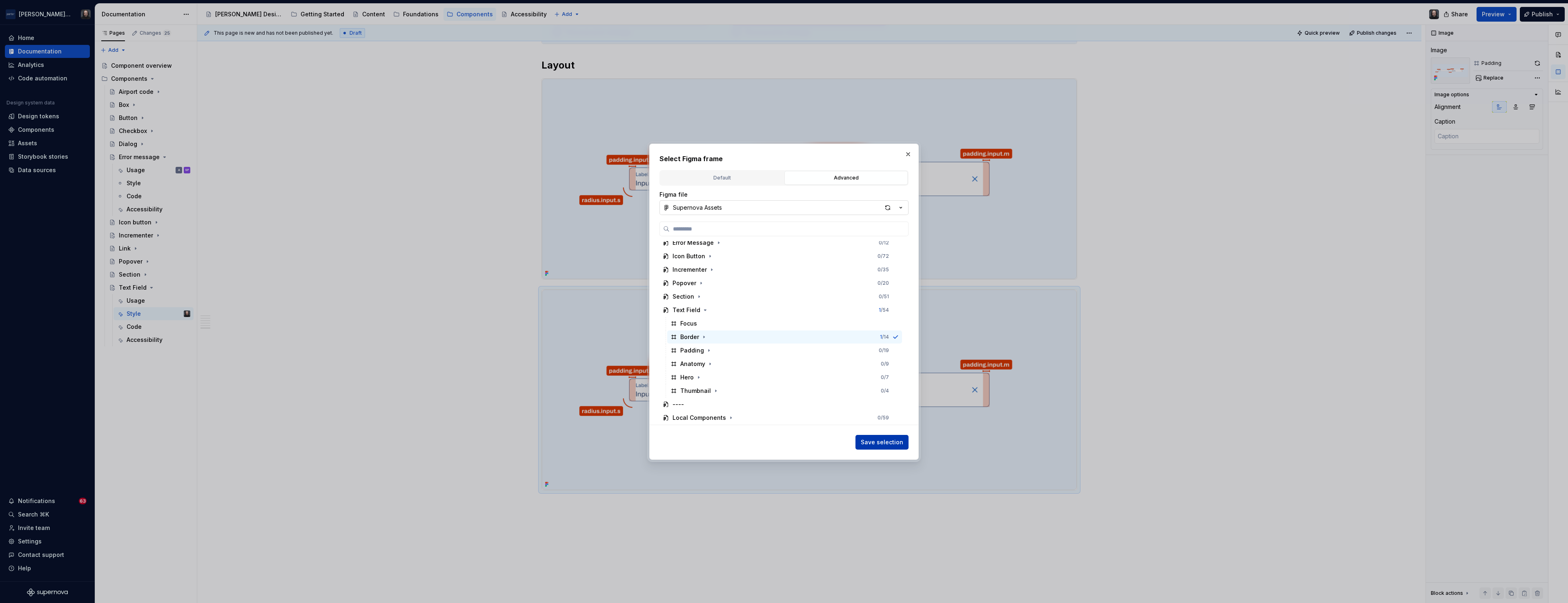
click at [887, 439] on span "Save selection" at bounding box center [882, 442] width 43 height 8
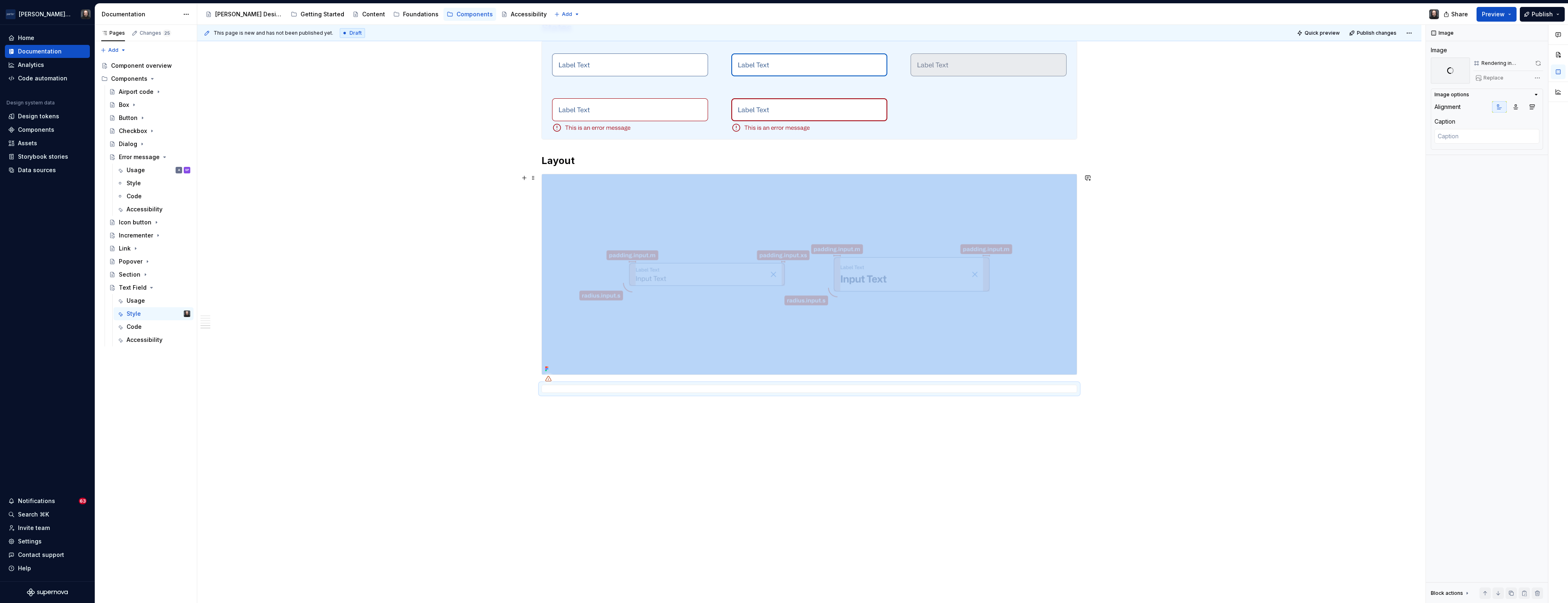
scroll to position [1065, 0]
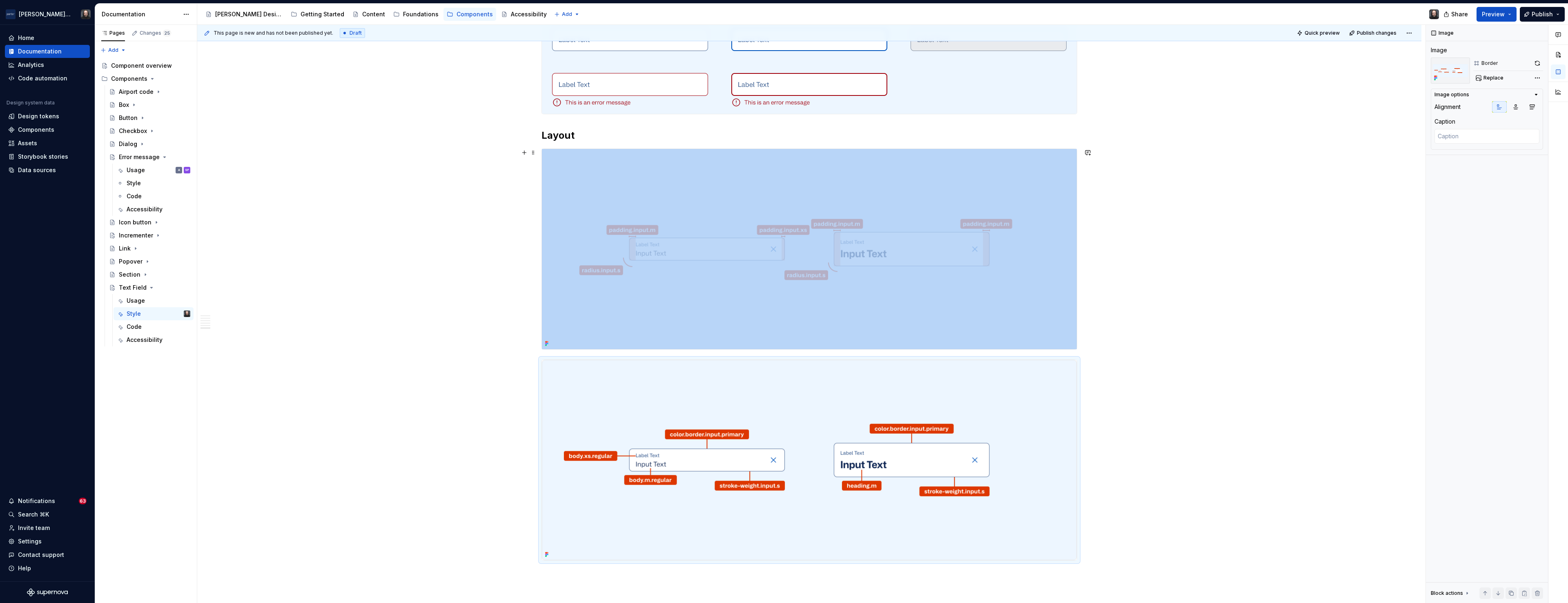
click at [399, 270] on div "**********" at bounding box center [811, 314] width 1228 height 579
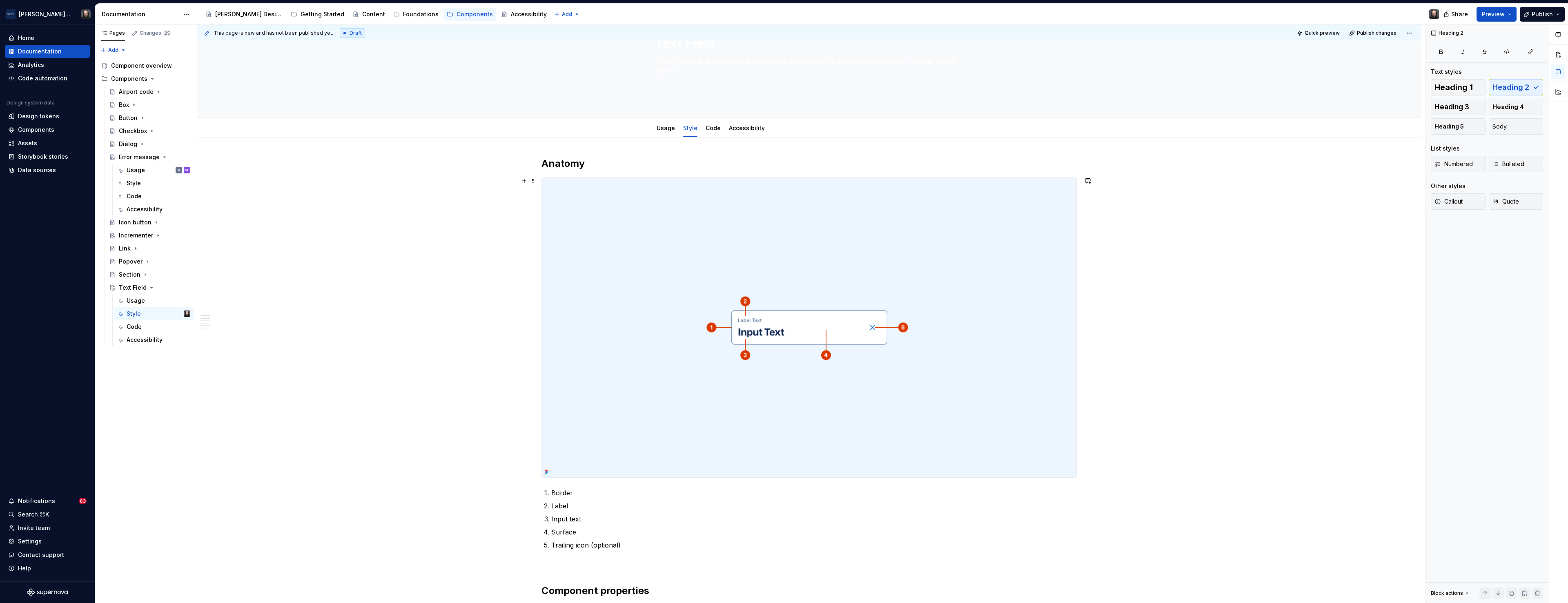
scroll to position [0, 0]
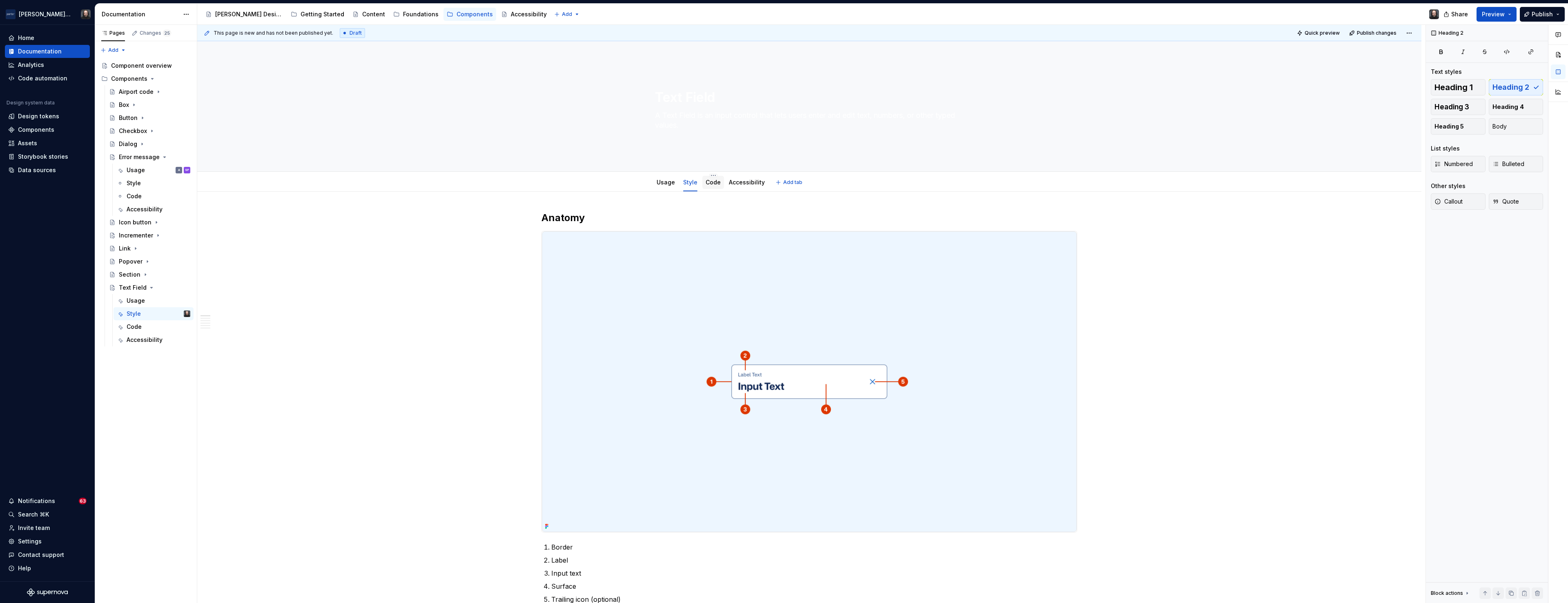
click at [714, 185] on link "Code" at bounding box center [713, 182] width 15 height 7
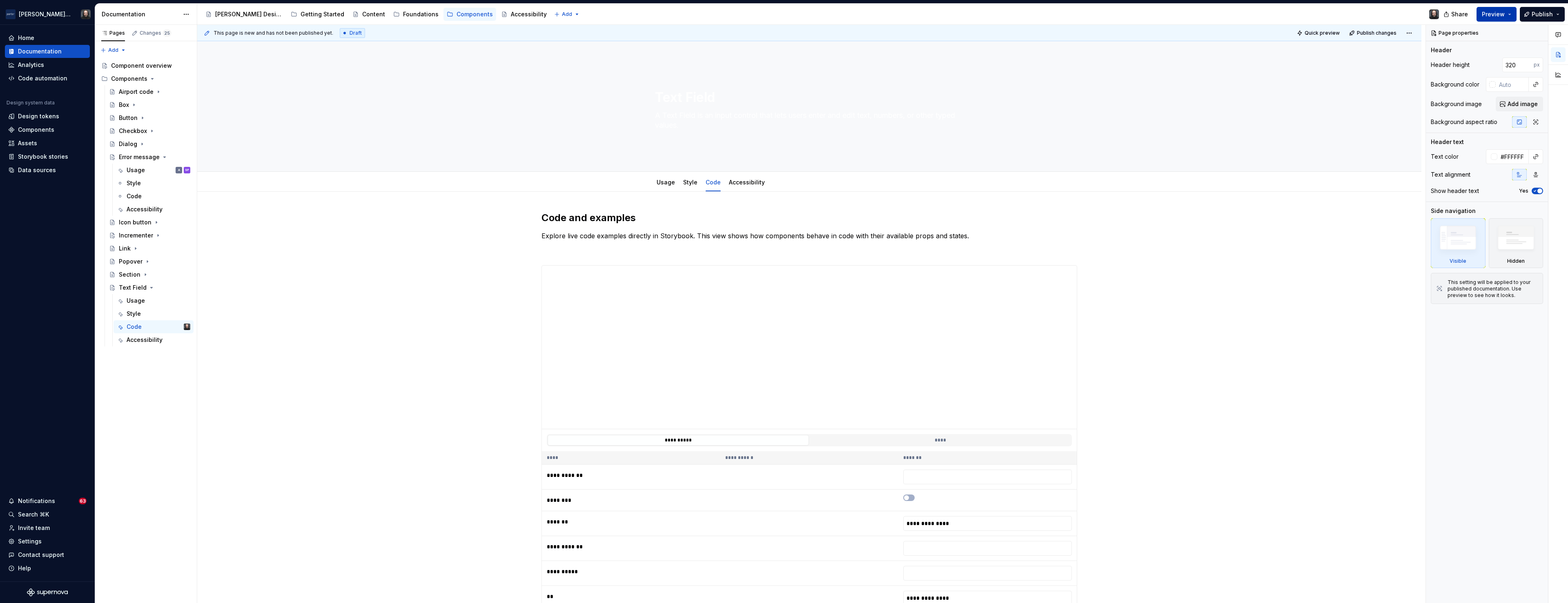
click at [1509, 16] on button "Preview" at bounding box center [1497, 14] width 40 height 15
click at [1423, 70] on span "Build preview" at bounding box center [1421, 68] width 39 height 8
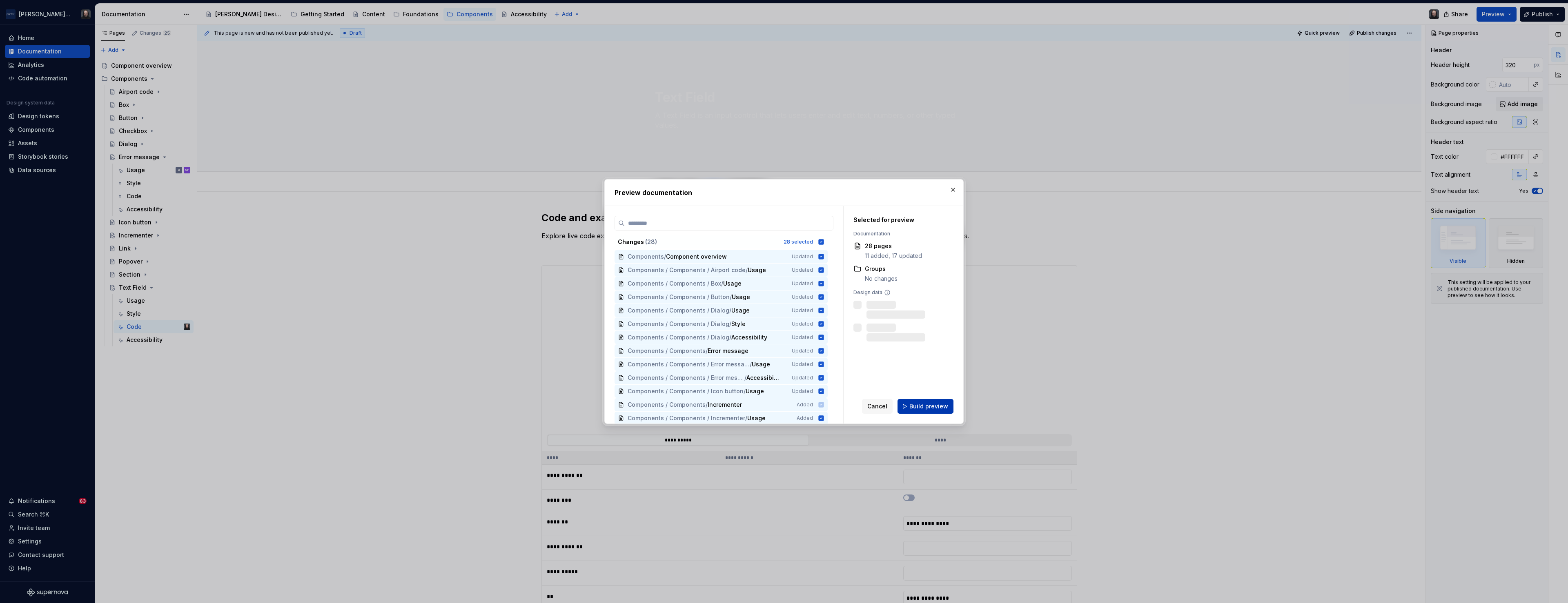
click at [942, 405] on span "Build preview" at bounding box center [929, 406] width 39 height 8
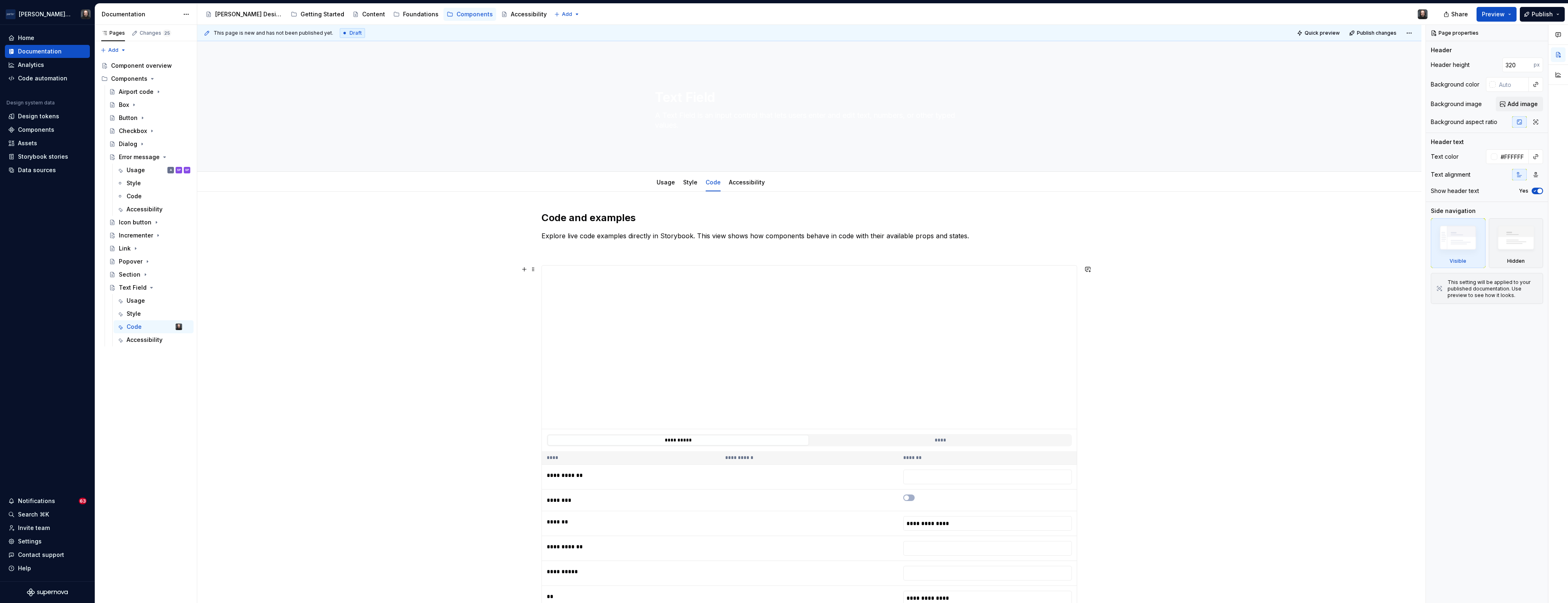
scroll to position [20, 0]
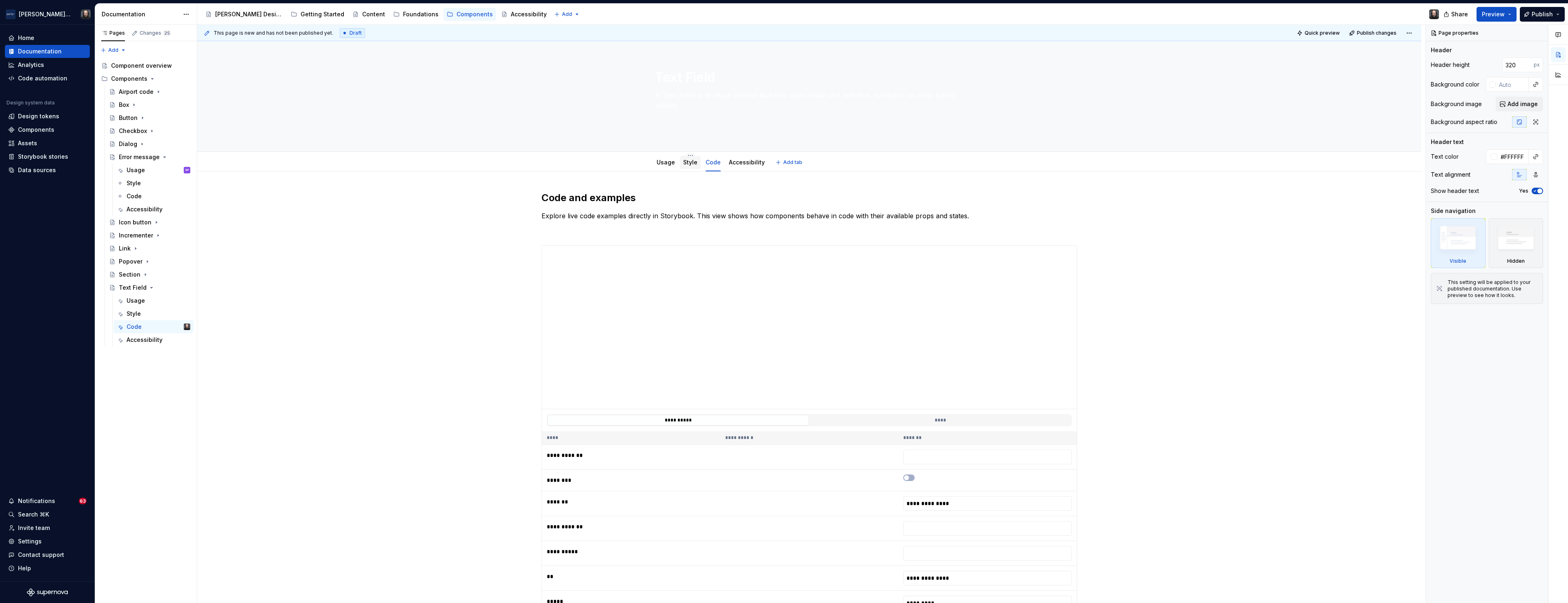
click at [695, 165] on link "Style" at bounding box center [690, 162] width 14 height 7
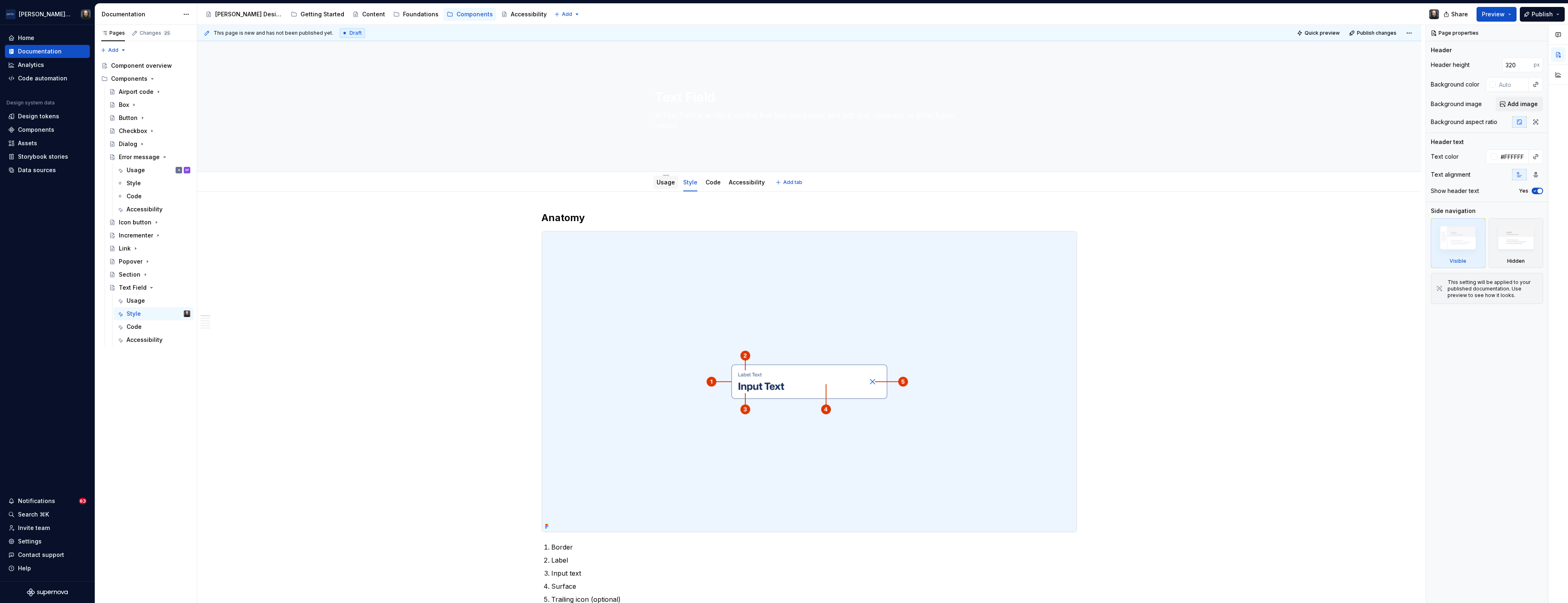
click at [668, 186] on div "Usage" at bounding box center [666, 182] width 18 height 8
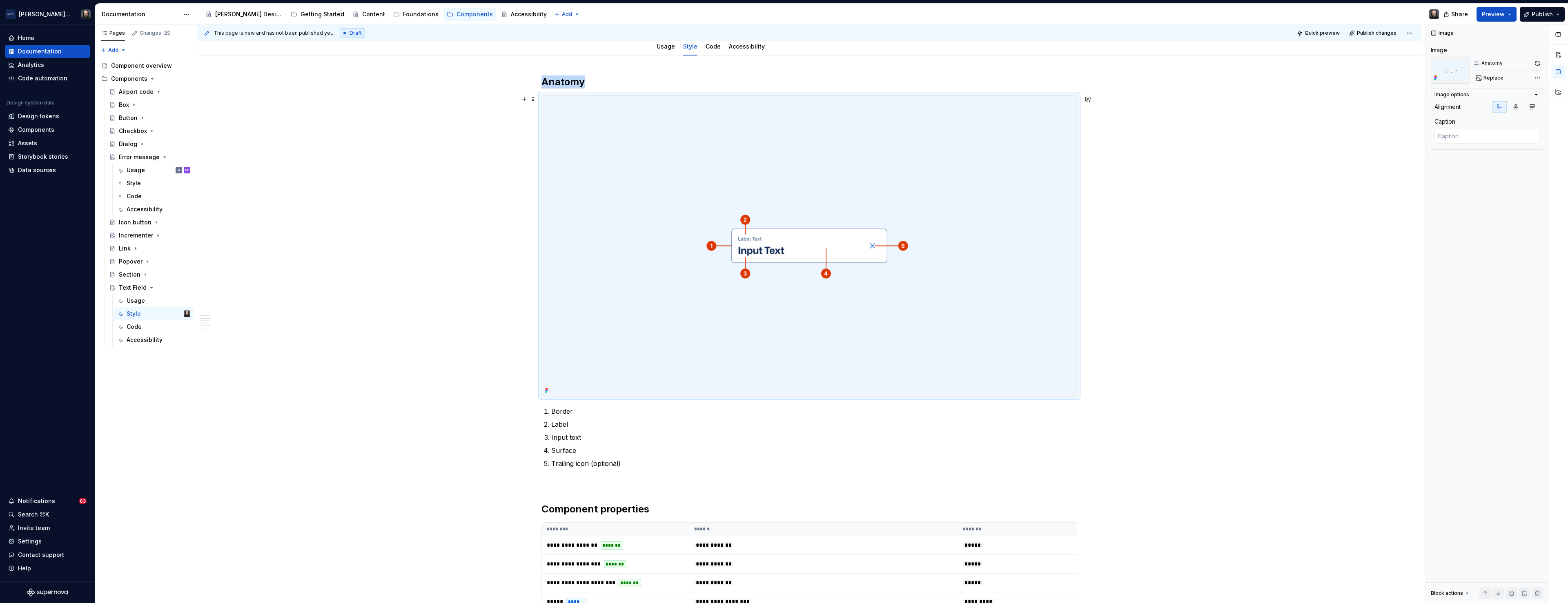
scroll to position [273, 0]
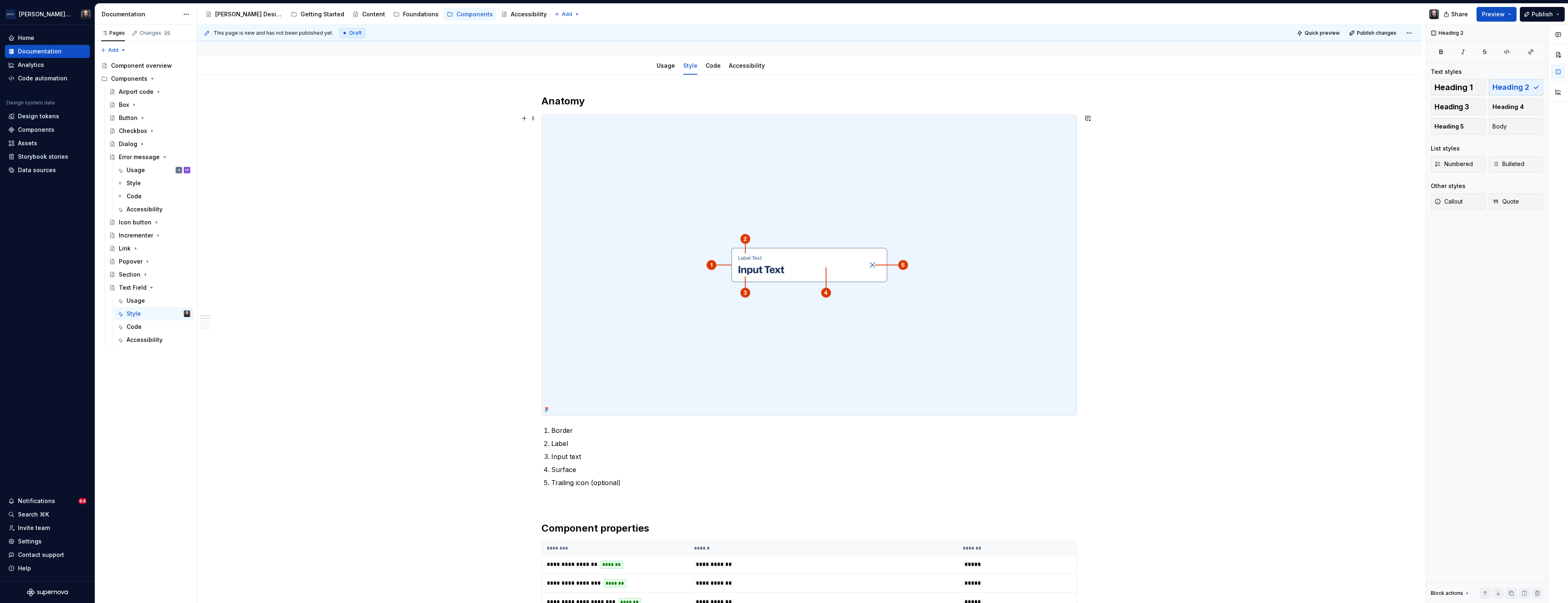
scroll to position [0, 0]
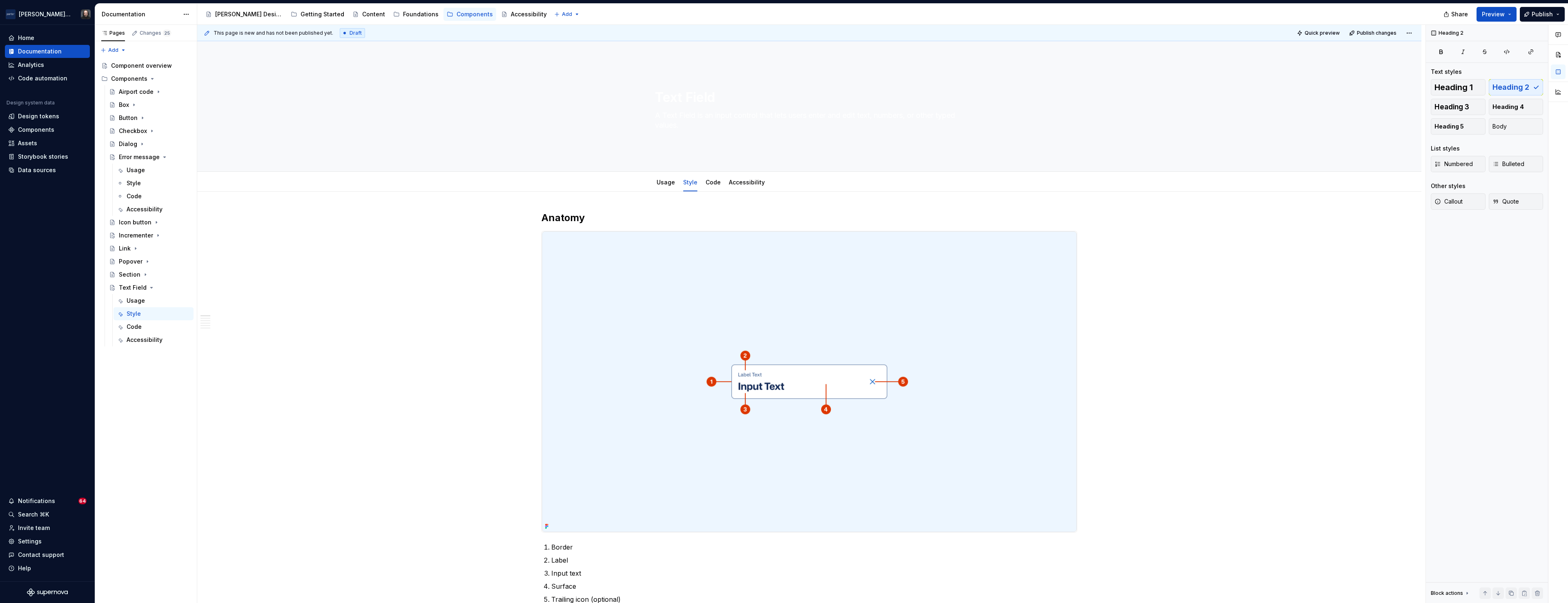
type textarea "*"
